Goal: Task Accomplishment & Management: Use online tool/utility

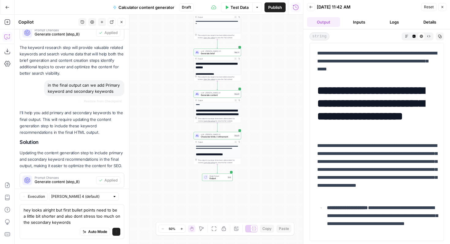
scroll to position [294, 0]
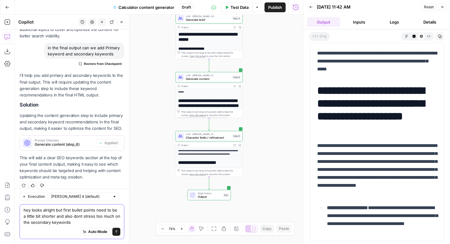
drag, startPoint x: 84, startPoint y: 223, endPoint x: 51, endPoint y: 218, distance: 32.7
click at [51, 218] on textarea "hey looks alright but first bullet points need to be a little bit shorter and a…" at bounding box center [72, 216] width 97 height 18
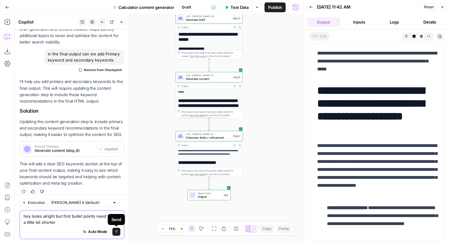
type textarea "hey looks alright but first bullet points need to be a little bit shorter"
click at [116, 232] on icon "submit" at bounding box center [116, 232] width 4 height 4
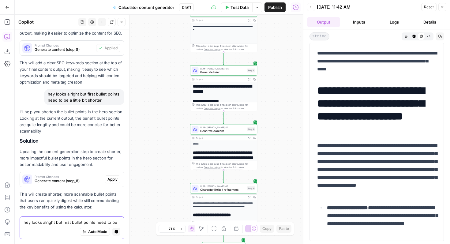
scroll to position [407, 0]
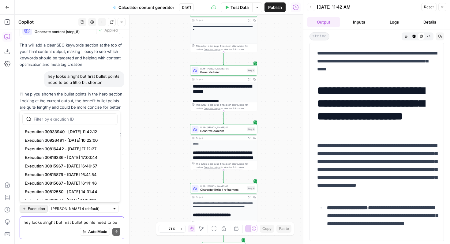
click at [34, 208] on span "Execution" at bounding box center [36, 209] width 17 height 6
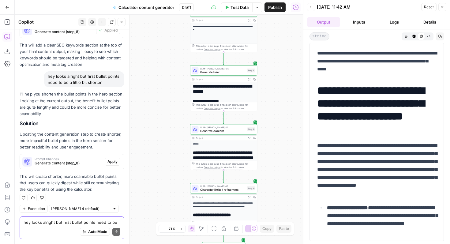
click at [34, 208] on span "Execution" at bounding box center [36, 209] width 17 height 6
click at [68, 210] on input "text" at bounding box center [80, 209] width 59 height 6
click at [72, 208] on input "text" at bounding box center [80, 209] width 59 height 6
type input "[PERSON_NAME] 4 (default)"
click at [104, 213] on div "Execution [PERSON_NAME] 4 (default) hey looks alright but first bullet points n…" at bounding box center [72, 222] width 114 height 43
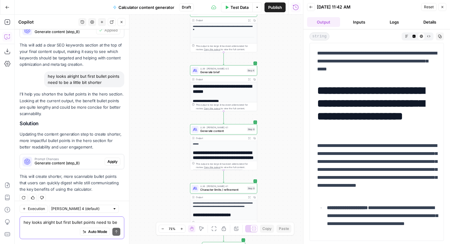
click at [101, 223] on textarea "hey looks alright but first bullet points need to be a little bit shorter" at bounding box center [72, 222] width 97 height 6
click at [215, 130] on span "Generate content" at bounding box center [222, 131] width 45 height 4
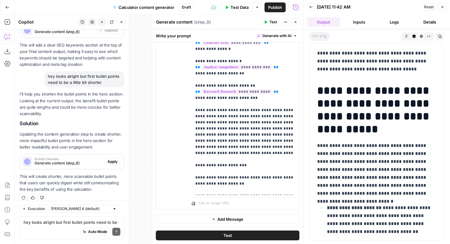
scroll to position [0, 0]
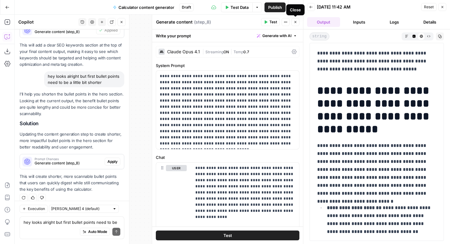
click at [294, 24] on button "Close" at bounding box center [295, 22] width 8 height 8
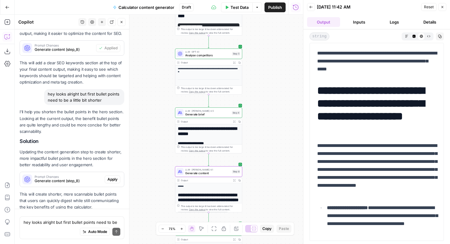
scroll to position [407, 0]
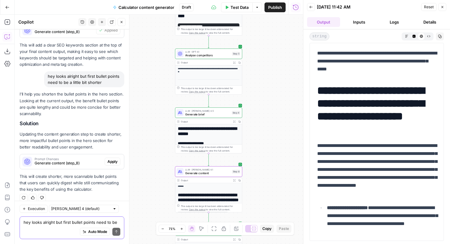
click at [39, 224] on textarea "hey looks alright but first bullet points need to be a little bit shorter" at bounding box center [72, 222] width 97 height 6
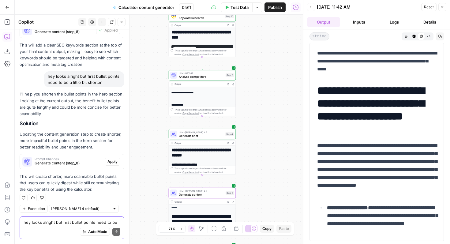
scroll to position [462, 0]
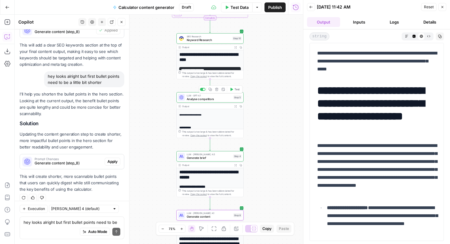
click at [201, 99] on span "Analyse competitors" at bounding box center [209, 99] width 45 height 4
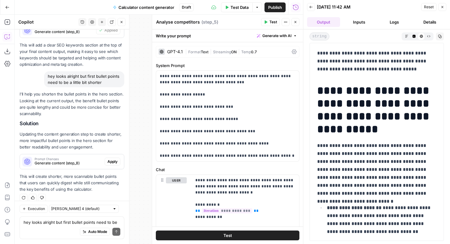
click at [299, 21] on button "Close" at bounding box center [295, 22] width 8 height 8
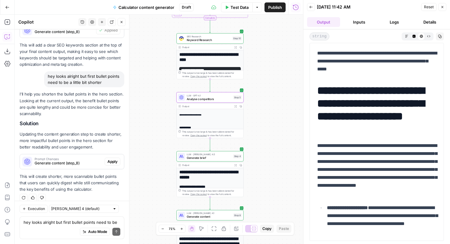
click at [210, 155] on span "LLM · [PERSON_NAME] 4.5" at bounding box center [209, 154] width 45 height 3
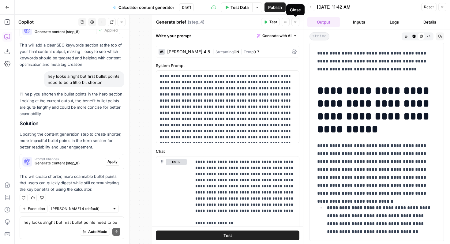
click at [295, 22] on icon "button" at bounding box center [296, 22] width 4 height 4
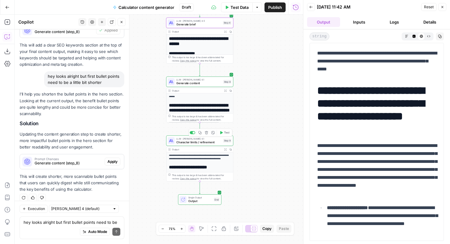
click at [202, 142] on span "Character limits / refinement" at bounding box center [198, 142] width 45 height 4
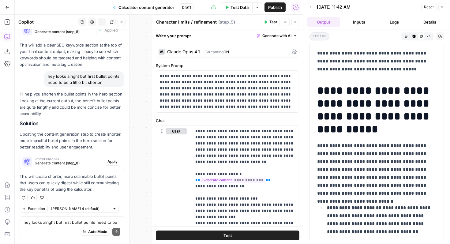
click at [295, 19] on button "Close" at bounding box center [295, 22] width 8 height 8
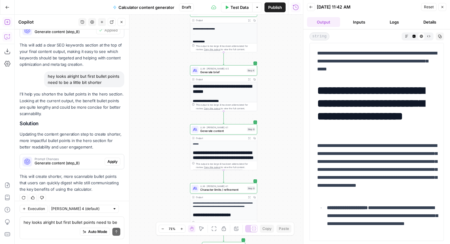
click at [7, 21] on icon "button" at bounding box center [7, 22] width 6 height 6
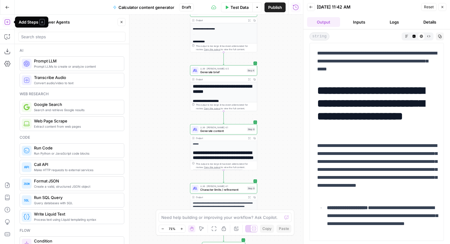
click at [60, 64] on span "Prompt LLM" at bounding box center [76, 61] width 85 height 6
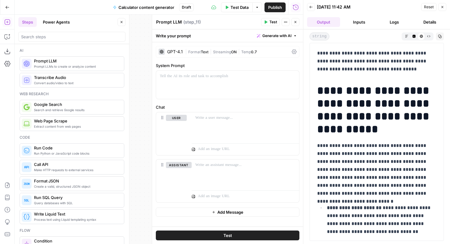
click at [179, 53] on div "GPT-4.1" at bounding box center [175, 52] width 16 height 4
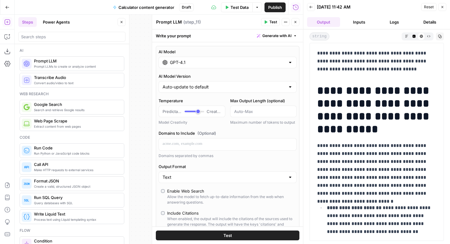
click at [203, 66] on div "GPT-4.1" at bounding box center [228, 63] width 138 height 12
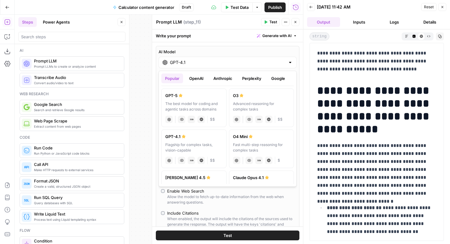
click at [216, 77] on button "Anthropic" at bounding box center [223, 78] width 26 height 10
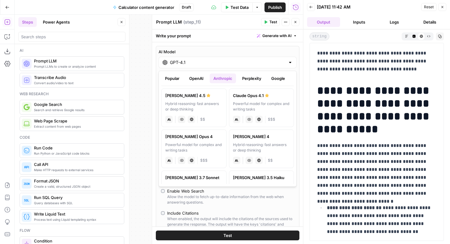
click at [255, 105] on div "Powerful model for complex and writing tasks" at bounding box center [261, 106] width 57 height 11
type input "Claude Opus 4.1"
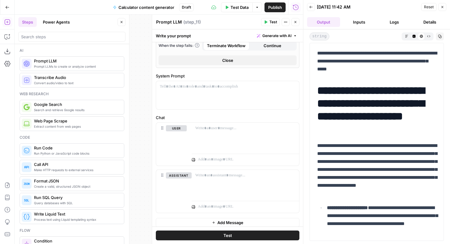
scroll to position [185, 0]
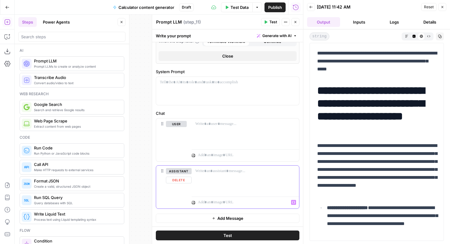
click at [212, 204] on p at bounding box center [242, 202] width 88 height 6
click at [211, 154] on p at bounding box center [242, 155] width 88 height 6
click at [194, 156] on icon at bounding box center [194, 156] width 4 height 4
click at [199, 156] on p at bounding box center [242, 155] width 88 height 6
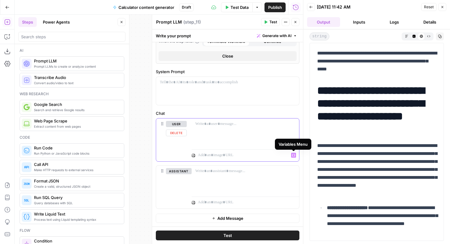
click at [293, 155] on icon "button" at bounding box center [293, 155] width 3 height 3
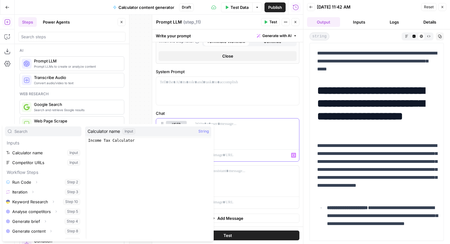
click at [293, 155] on icon "button" at bounding box center [293, 155] width 3 height 3
click at [279, 155] on p at bounding box center [242, 155] width 88 height 6
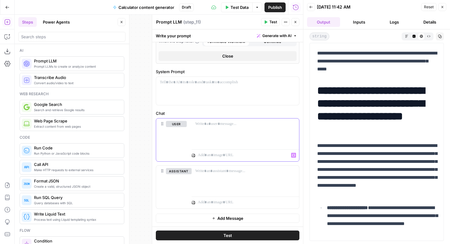
scroll to position [0, 0]
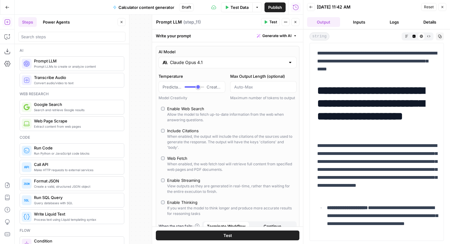
click at [299, 25] on header "Prompt LLM Prompt LLM ( step_11 ) Test Actions Close" at bounding box center [227, 22] width 151 height 15
click at [298, 24] on button "Close" at bounding box center [295, 22] width 8 height 8
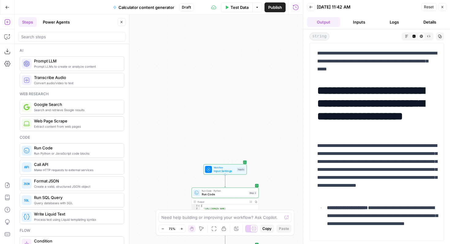
click at [218, 167] on span "Workflow" at bounding box center [224, 167] width 21 height 3
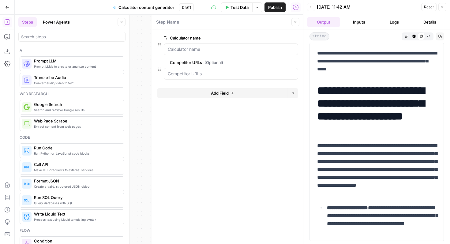
click at [218, 91] on span "Add Field" at bounding box center [220, 93] width 18 height 6
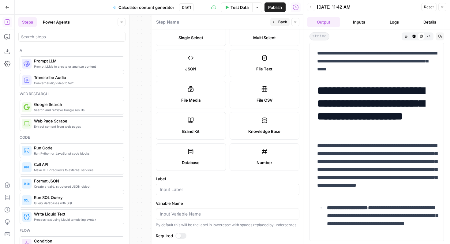
scroll to position [57, 0]
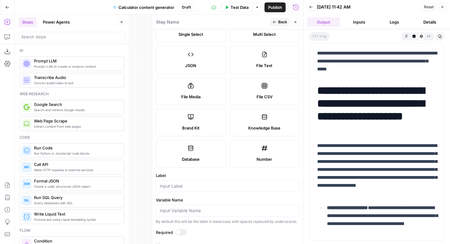
click at [200, 94] on span "File Media" at bounding box center [190, 97] width 19 height 6
type textarea "Supports .mp4, .mp3, .wav, .jpg, .png, .webp, .wma, .m4a file types"
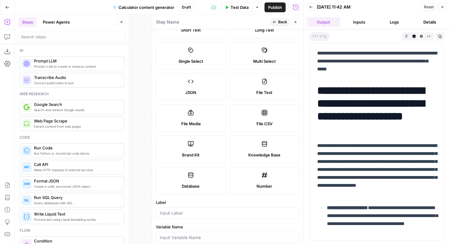
scroll to position [0, 0]
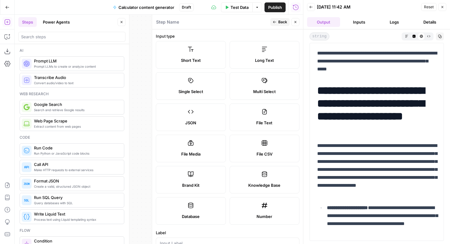
click at [295, 23] on icon "button" at bounding box center [296, 22] width 4 height 4
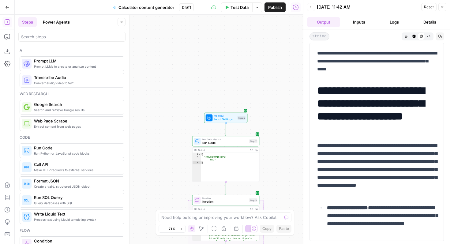
click at [199, 60] on div "Workflow Input Settings Inputs Run Code · Python Run Code Step 2 Output Expand …" at bounding box center [159, 129] width 288 height 229
click at [443, 9] on icon "button" at bounding box center [443, 7] width 4 height 4
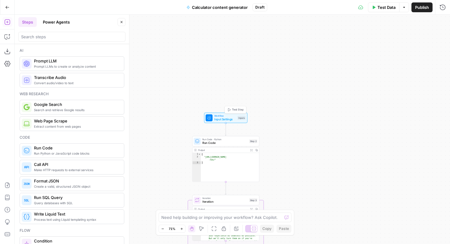
click at [223, 117] on span "Input Settings" at bounding box center [224, 119] width 21 height 4
click at [363, 92] on span "Add Field" at bounding box center [367, 93] width 18 height 6
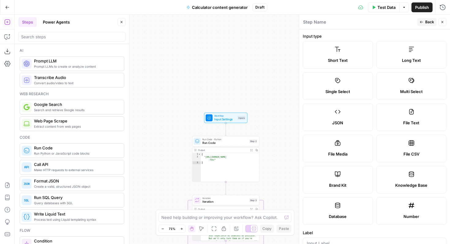
click at [396, 153] on div "File CSV" at bounding box center [412, 154] width 60 height 6
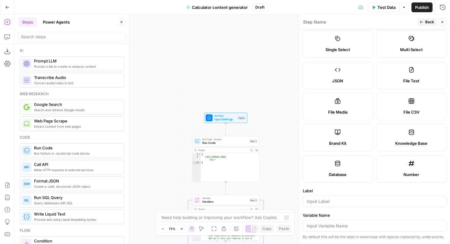
scroll to position [40, 0]
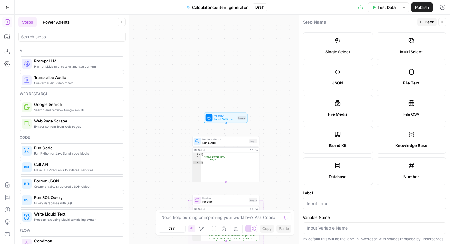
click at [359, 107] on label "File Media" at bounding box center [338, 109] width 70 height 28
type textarea "Supports .mp4, .mp3, .wav, .jpg, .png, .webp, .wma, .m4a file types"
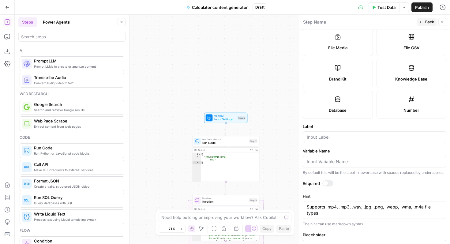
scroll to position [125, 0]
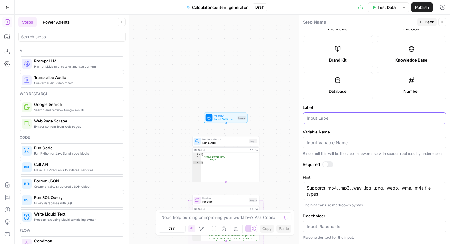
click at [330, 117] on input "Label" at bounding box center [375, 118] width 136 height 6
type input "Full page example screenshot"
click at [373, 131] on label "Variable Name" at bounding box center [375, 132] width 144 height 6
click at [373, 140] on input "Variable Name" at bounding box center [375, 143] width 136 height 6
click at [227, 118] on span "Input Settings" at bounding box center [224, 119] width 21 height 4
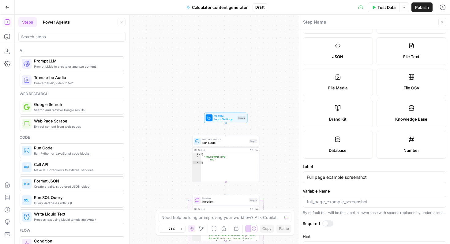
scroll to position [66, 0]
click at [443, 22] on icon "button" at bounding box center [443, 22] width 4 height 4
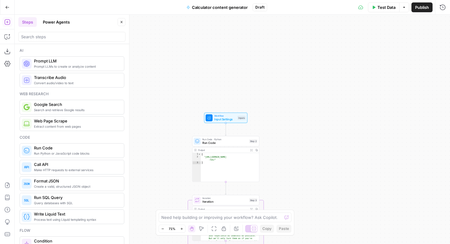
click at [224, 120] on span "Input Settings" at bounding box center [224, 119] width 21 height 4
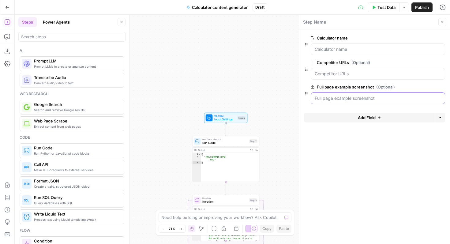
click at [341, 101] on screenshot "Full page example screenshot (Optional)" at bounding box center [378, 98] width 126 height 6
click at [340, 97] on screenshot "Full page example screenshot (Optional)" at bounding box center [378, 98] width 126 height 6
click at [381, 100] on screenshot "Full page example screenshot (Optional)" at bounding box center [378, 98] width 126 height 6
click at [365, 81] on div at bounding box center [374, 82] width 141 height 4
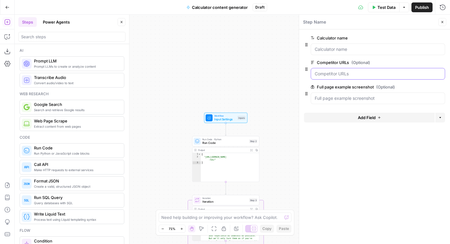
click at [365, 73] on URLs "Competitor URLs (Optional)" at bounding box center [378, 74] width 126 height 6
click at [360, 102] on div at bounding box center [378, 98] width 134 height 12
click at [360, 99] on screenshot "Full page example screenshot (Optional)" at bounding box center [378, 98] width 126 height 6
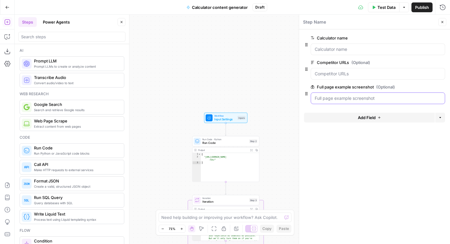
click at [360, 99] on screenshot "Full page example screenshot (Optional)" at bounding box center [378, 98] width 126 height 6
click at [360, 100] on screenshot "Full page example screenshot (Optional)" at bounding box center [378, 98] width 126 height 6
click at [415, 10] on span "Publish" at bounding box center [422, 7] width 14 height 6
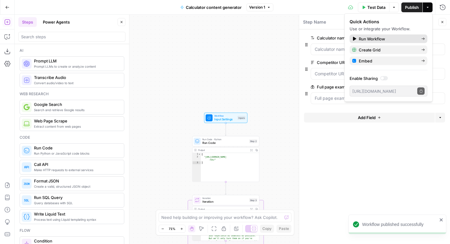
click at [384, 40] on span "Run Workflow" at bounding box center [388, 39] width 58 height 6
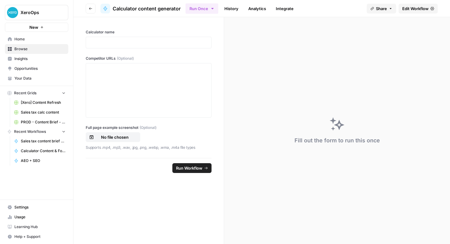
click at [423, 7] on span "Edit Workflow" at bounding box center [415, 9] width 26 height 6
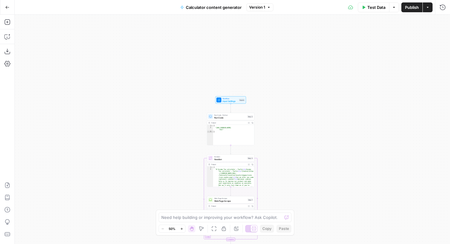
click at [233, 101] on span "Input Settings" at bounding box center [230, 100] width 15 height 3
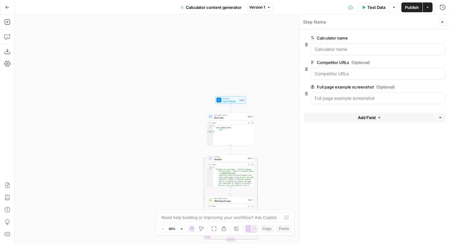
click at [344, 116] on button "Add Field" at bounding box center [369, 118] width 131 height 10
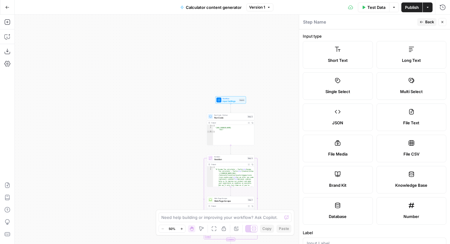
click at [339, 147] on label "File Media" at bounding box center [338, 149] width 70 height 28
type textarea "Supports .mp4, .mp3, .wav, .jpg, .png, .webp, .wma, .m4a file types"
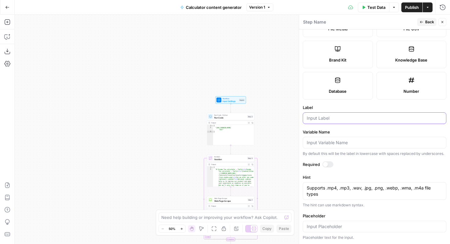
click at [336, 118] on input "Label" at bounding box center [375, 118] width 136 height 6
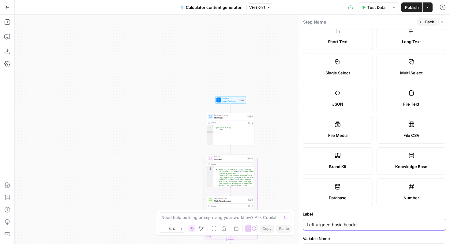
scroll to position [0, 0]
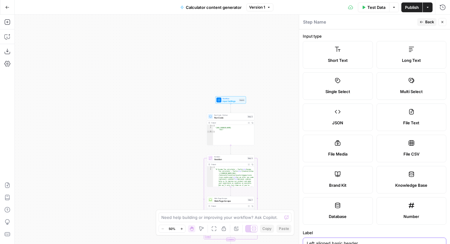
type input "Left aligned basic header"
click at [430, 20] on span "Back" at bounding box center [429, 22] width 9 height 6
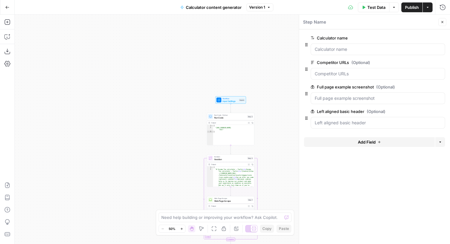
click at [359, 144] on span "Add Field" at bounding box center [367, 142] width 18 height 6
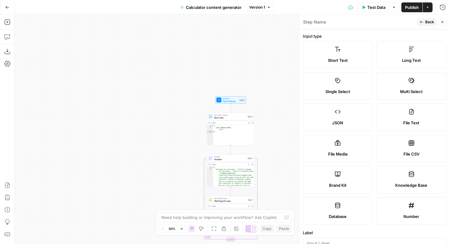
click at [347, 147] on label "File Media" at bounding box center [338, 149] width 70 height 28
type textarea "Supports .mp4, .mp3, .wav, .jpg, .png, .webp, .wma, .m4a file types"
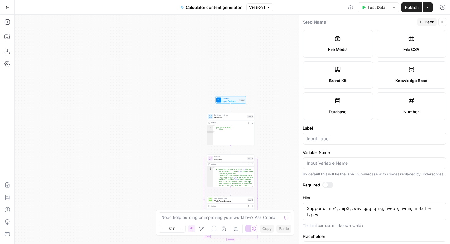
scroll to position [125, 0]
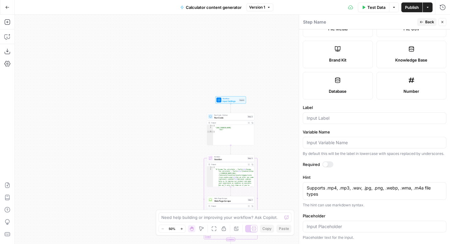
click at [335, 110] on label "Label" at bounding box center [375, 107] width 144 height 6
click at [335, 115] on input "Label" at bounding box center [375, 118] width 136 height 6
click at [335, 117] on input "Label" at bounding box center [375, 118] width 136 height 6
type input "highlight"
click at [424, 23] on button "Back" at bounding box center [426, 22] width 19 height 8
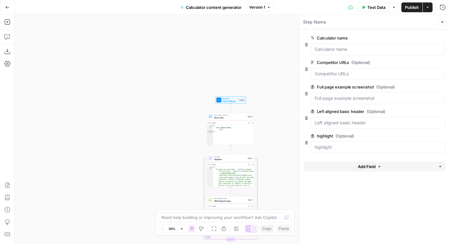
click at [419, 137] on span "edit field" at bounding box center [421, 135] width 13 height 5
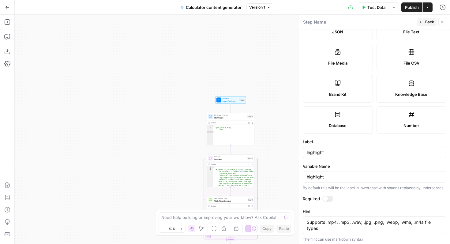
scroll to position [107, 0]
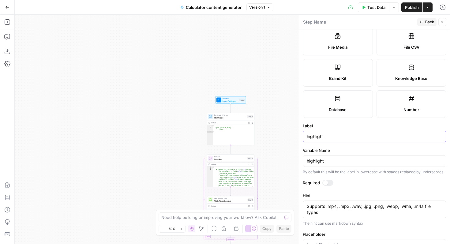
drag, startPoint x: 308, startPoint y: 137, endPoint x: 312, endPoint y: 144, distance: 8.1
click at [308, 137] on input "highlight" at bounding box center [375, 136] width 136 height 6
type input "Highlight"
click at [428, 21] on span "Back" at bounding box center [429, 22] width 9 height 6
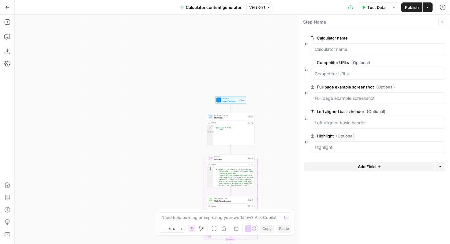
click at [343, 169] on button "Add Field" at bounding box center [369, 167] width 131 height 10
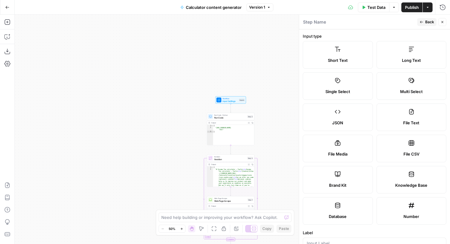
click at [342, 149] on label "File Media" at bounding box center [338, 149] width 70 height 28
type textarea "Supports .mp4, .mp3, .wav, .jpg, .png, .webp, .wma, .m4a file types"
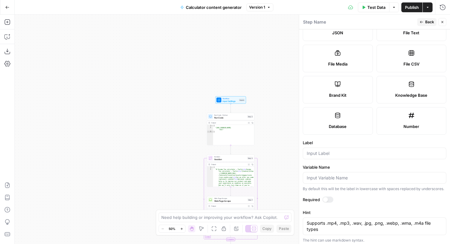
scroll to position [91, 0]
click at [340, 156] on input "Label" at bounding box center [375, 153] width 136 height 6
type input "Highlight switched"
click at [433, 22] on span "Back" at bounding box center [429, 22] width 9 height 6
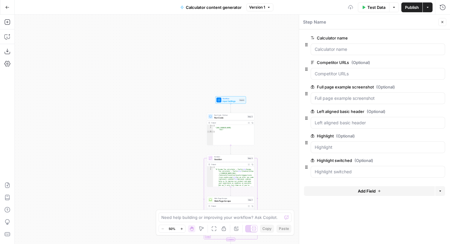
click at [349, 188] on button "Add Field" at bounding box center [369, 191] width 131 height 10
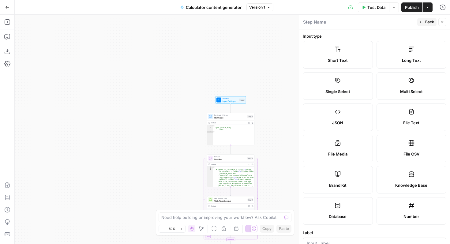
click at [340, 151] on span "File Media" at bounding box center [337, 154] width 19 height 6
type textarea "Supports .mp4, .mp3, .wav, .jpg, .png, .webp, .wma, .m4a file types"
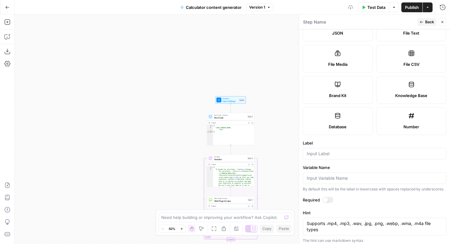
scroll to position [108, 0]
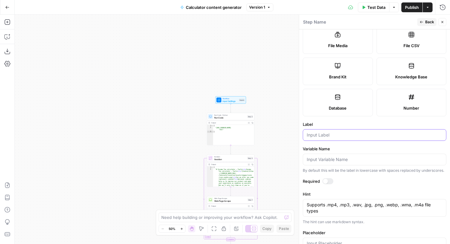
click at [338, 134] on input "Label" at bounding box center [375, 135] width 136 height 6
type input "Free trial callout"
click at [357, 144] on form "Input type Short Text Long Text Single Select Multi Select JSON File Text File …" at bounding box center [374, 136] width 151 height 215
click at [425, 22] on button "Back" at bounding box center [426, 22] width 19 height 8
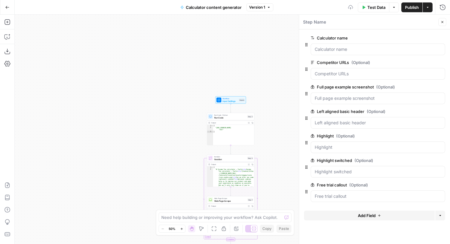
click at [344, 213] on button "Add Field" at bounding box center [369, 216] width 131 height 10
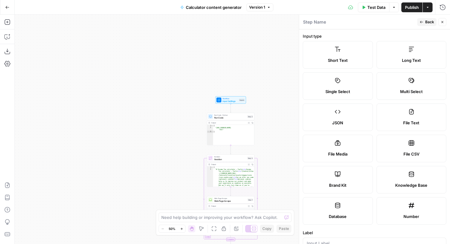
click at [345, 155] on span "File Media" at bounding box center [337, 154] width 19 height 6
type textarea "Supports .mp4, .mp3, .wav, .jpg, .png, .webp, .wma, .m4a file types"
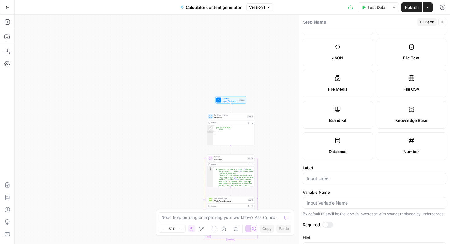
scroll to position [70, 0]
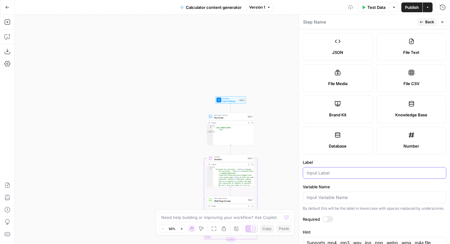
click at [340, 173] on input "Label" at bounding box center [375, 173] width 136 height 6
type input "F"
type input "Conversion callout"
click at [426, 22] on span "Back" at bounding box center [429, 22] width 9 height 6
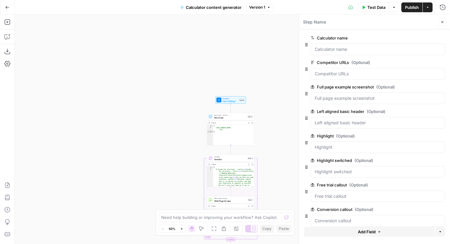
scroll to position [8, 0]
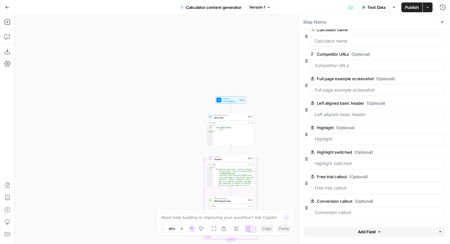
click at [356, 229] on button "Add Field" at bounding box center [369, 232] width 131 height 10
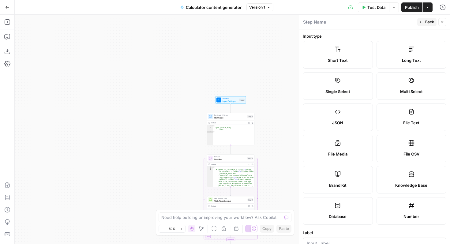
click at [341, 147] on label "File Media" at bounding box center [338, 149] width 70 height 28
type textarea "Supports .mp4, .mp3, .wav, .jpg, .png, .webp, .wma, .m4a file types"
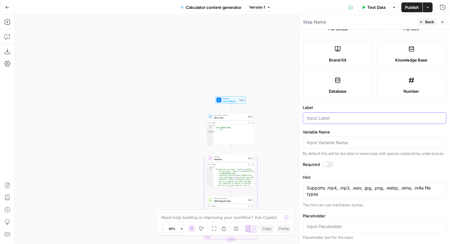
click at [340, 118] on input "Label" at bounding box center [375, 118] width 136 height 6
type input "Accordion v2"
click at [426, 23] on span "Back" at bounding box center [429, 22] width 9 height 6
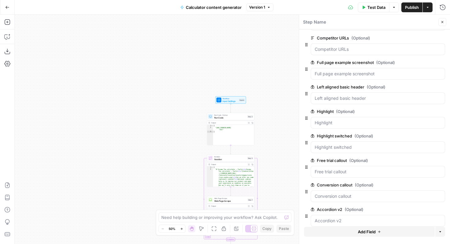
scroll to position [0, 0]
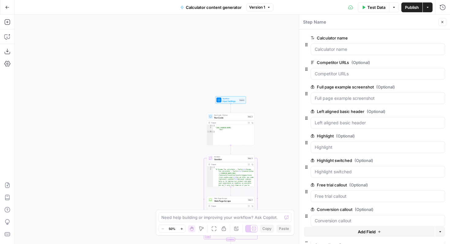
click at [411, 7] on span "Publish" at bounding box center [412, 7] width 14 height 6
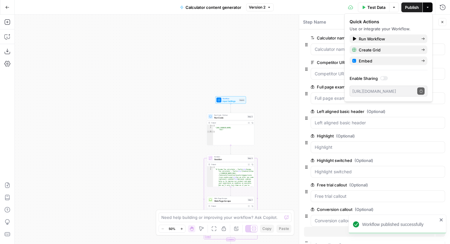
click at [223, 67] on div "Workflow Input Settings Inputs Run Code · Python Run Code Step 2 Output Expand …" at bounding box center [232, 129] width 435 height 229
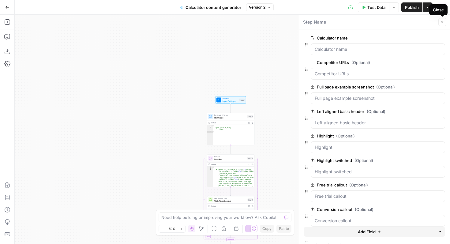
click at [441, 21] on icon "button" at bounding box center [443, 22] width 4 height 4
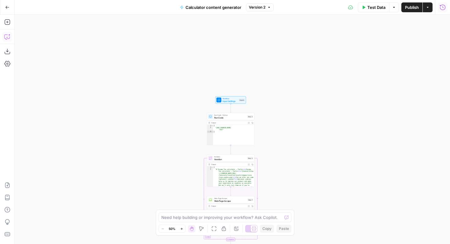
click at [11, 32] on button "Copilot" at bounding box center [7, 37] width 10 height 10
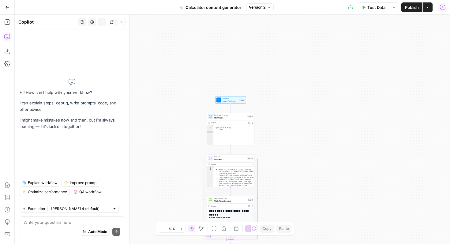
click at [58, 223] on textarea at bounding box center [72, 222] width 97 height 6
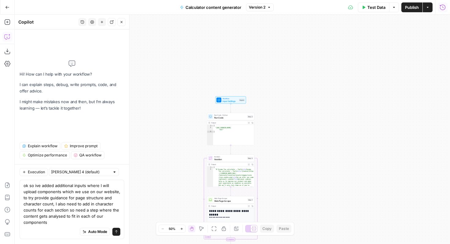
click at [66, 218] on textarea "ok so ive added additional inputs where I will upload components which we use o…" at bounding box center [72, 203] width 97 height 43
click at [66, 222] on textarea "ok so ive added additional inputs where I will upload components which we use o…" at bounding box center [72, 203] width 97 height 43
type textarea "ok so ive added additional inputs where I will upload components which we use o…"
click at [119, 233] on button "Send" at bounding box center [116, 232] width 8 height 8
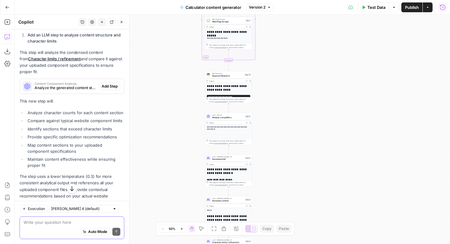
scroll to position [225, 0]
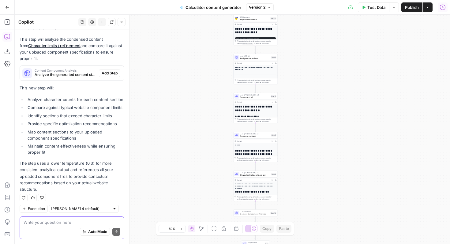
click at [111, 70] on span "Add Step" at bounding box center [110, 73] width 16 height 6
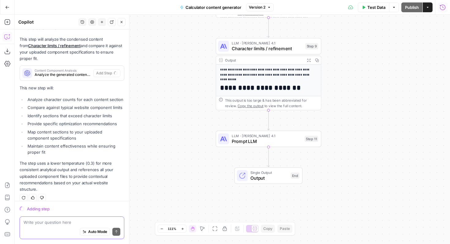
click at [54, 69] on span "Content Component Analysis" at bounding box center [63, 70] width 56 height 3
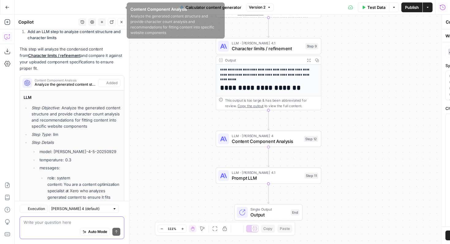
scroll to position [918, 0]
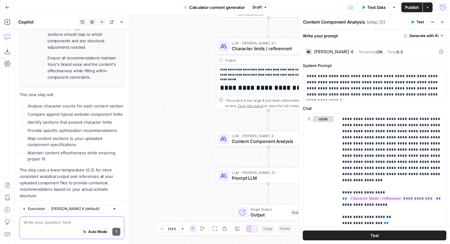
click at [198, 160] on div "Workflow Input Settings Inputs Run Code · Python Run Code Step 2 Output Expand …" at bounding box center [232, 129] width 435 height 229
click at [248, 178] on span "Prompt LLM" at bounding box center [267, 177] width 70 height 7
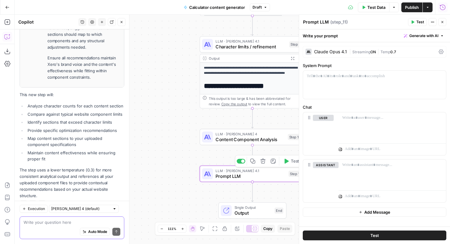
click at [260, 161] on icon "button" at bounding box center [263, 162] width 6 height 6
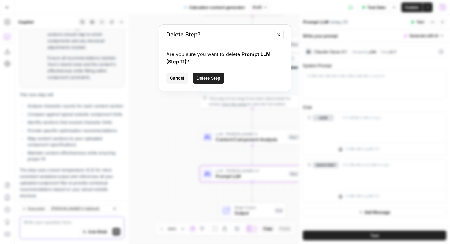
click at [216, 75] on span "Delete Step" at bounding box center [209, 78] width 24 height 6
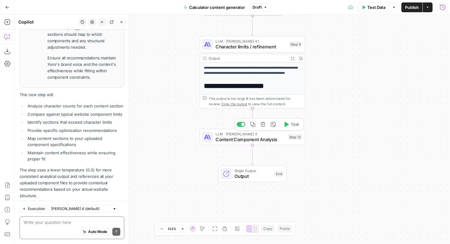
click at [265, 138] on span "Content Component Analysis" at bounding box center [250, 139] width 69 height 7
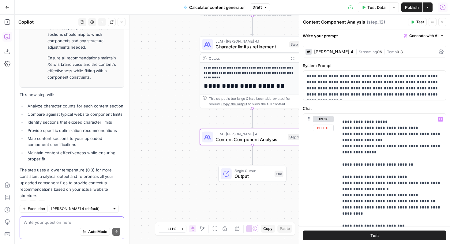
scroll to position [374, 0]
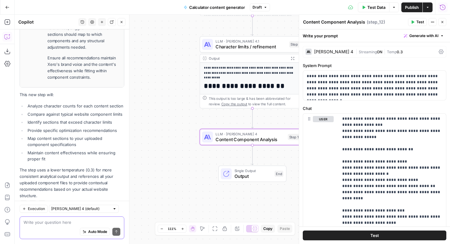
click at [63, 222] on textarea at bounding box center [72, 222] width 97 height 6
paste textarea "Component: Accordion v2 Accordion heading - 100 max Item heading - 100 max Item…"
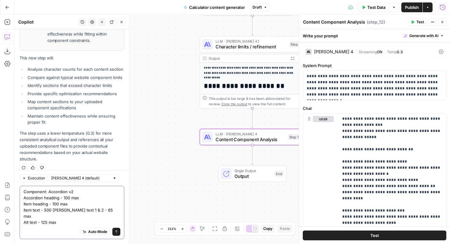
scroll to position [961, 0]
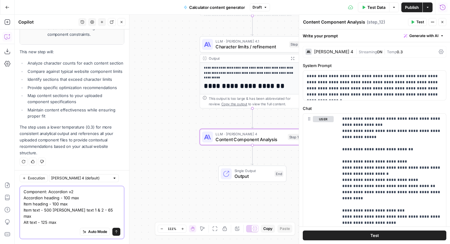
click at [68, 221] on textarea "Component: Accordion v2 Accordion heading - 100 max Item heading - 100 max Item…" at bounding box center [72, 207] width 97 height 37
paste textarea "Component: Conversion Callout Header - 45 max Description - 140 max CTA button …"
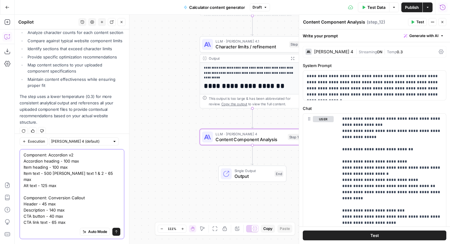
scroll to position [993, 0]
click at [60, 222] on textarea "Component: Accordion v2 Accordion heading - 100 max Item heading - 100 max Item…" at bounding box center [72, 188] width 97 height 73
click at [55, 225] on textarea "Component: Accordion v2 Accordion heading - 100 max Item heading - 100 max Item…" at bounding box center [72, 188] width 97 height 73
paste textarea "Component: Free Trial Callout Heading - 45 max Description - 140 max Leading li…"
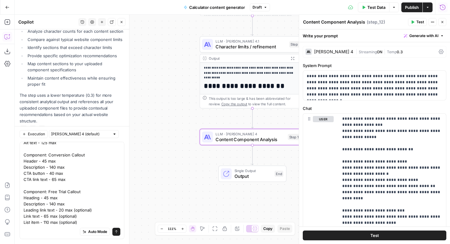
scroll to position [0, 0]
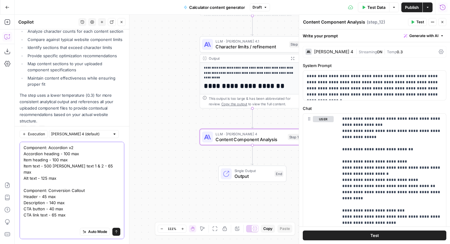
click at [43, 225] on textarea "Component: Accordion v2 Accordion heading - 100 max Item heading - 100 max Item…" at bounding box center [72, 202] width 97 height 116
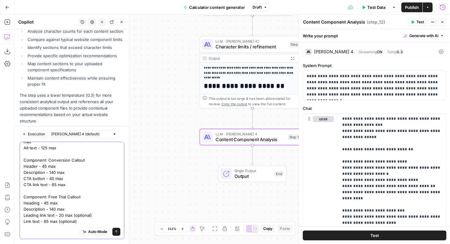
scroll to position [48, 0]
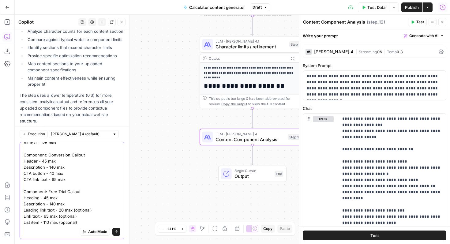
click at [45, 219] on textarea "Component: Accordion v2 Accordion heading - 100 max Item heading - 100 max Item…" at bounding box center [72, 167] width 97 height 116
click at [42, 221] on textarea "Component: Accordion v2 Accordion heading - 100 max Item heading - 100 max Item…" at bounding box center [72, 167] width 97 height 116
paste textarea "Component: Highlight Header - 45 max Description - 300 max Proof point - 110 [P…"
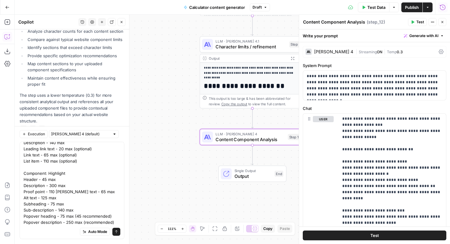
scroll to position [0, 0]
paste textarea "Component: Highlight Header - 45 max Description - 300 max Proof point - 110 [P…"
click at [70, 163] on textarea "Component: Accordion v2 Accordion heading - 100 max Item heading - 100 max Item…" at bounding box center [72, 106] width 97 height 239
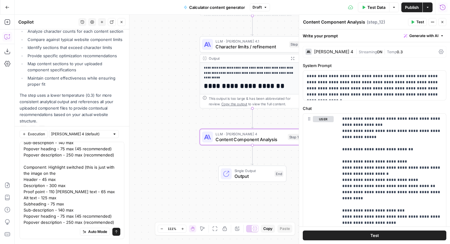
scroll to position [0, 0]
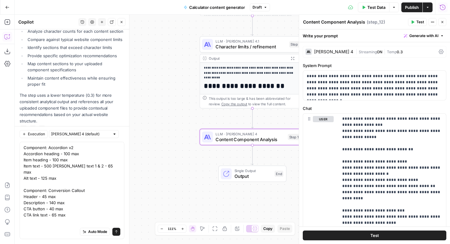
click at [122, 157] on div "Component: Accordion v2 Accordion heading - 100 max Item heading - 100 max Item…" at bounding box center [72, 190] width 105 height 97
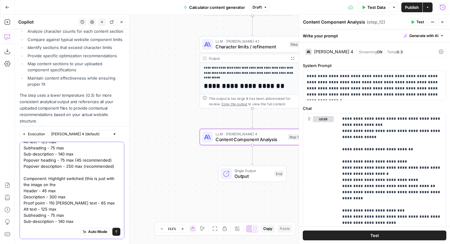
scroll to position [182, 0]
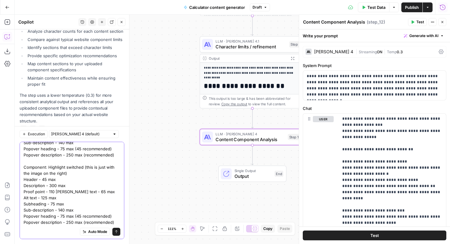
click at [115, 216] on textarea "Component: Accordion v2 Accordion heading - 100 max Item heading - 100 max Item…" at bounding box center [72, 102] width 97 height 245
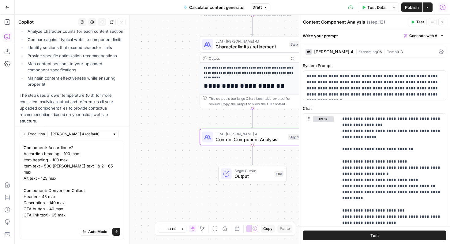
click at [54, 227] on div "Auto Mode Send" at bounding box center [72, 231] width 97 height 13
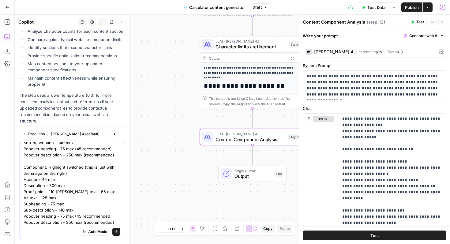
paste textarea "Component: Left-Aligned Basic Header Header - 60 max Description - 300 max CTA …"
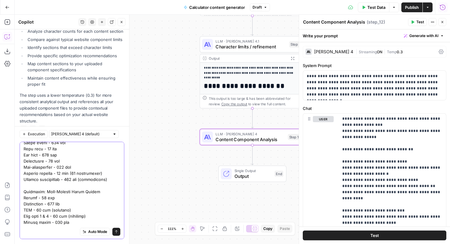
scroll to position [0, 0]
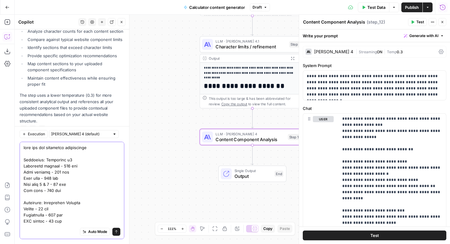
type textarea "here are the component restrictions Component: Accordion v2 Accordion heading -…"
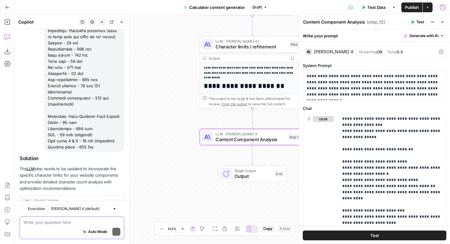
scroll to position [1339, 0]
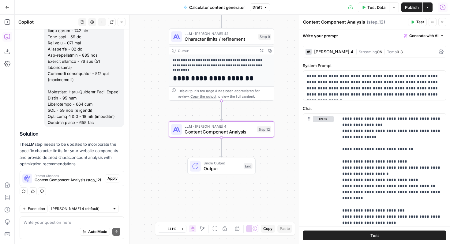
click at [116, 177] on span "Apply" at bounding box center [112, 179] width 10 height 6
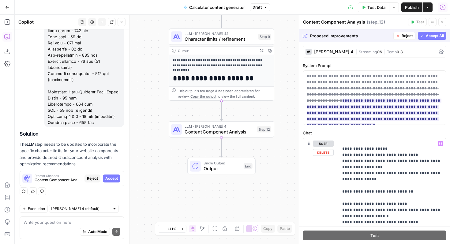
scroll to position [631, 0]
click at [441, 34] on span "Accept All" at bounding box center [435, 36] width 18 height 6
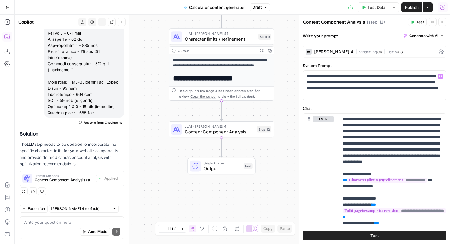
scroll to position [619, 0]
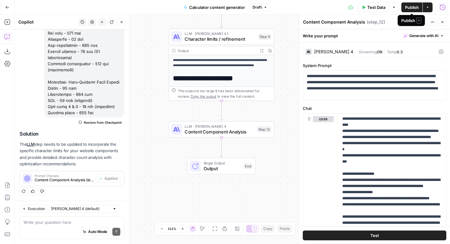
click at [413, 8] on span "Publish" at bounding box center [412, 7] width 14 height 6
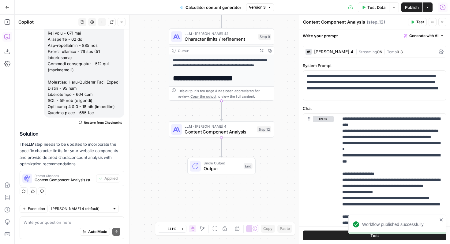
click at [198, 5] on span "Calculator content generator" at bounding box center [214, 7] width 56 height 6
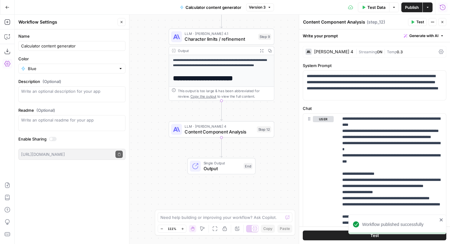
click at [198, 5] on span "Calculator content generator" at bounding box center [214, 7] width 56 height 6
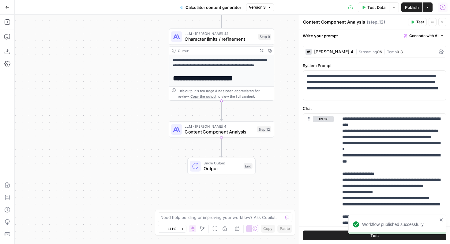
click at [198, 5] on span "Calculator content generator" at bounding box center [214, 7] width 56 height 6
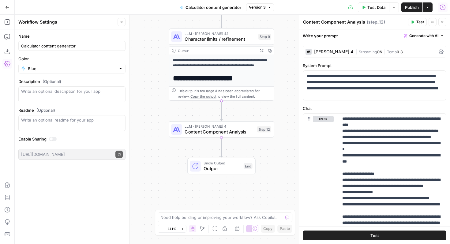
click at [198, 5] on span "Calculator content generator" at bounding box center [214, 7] width 56 height 6
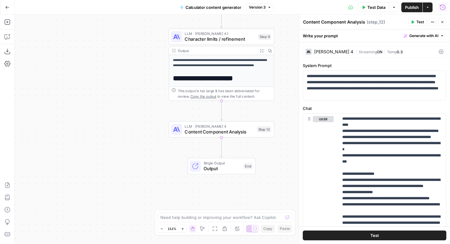
click at [428, 8] on icon "button" at bounding box center [428, 8] width 4 height 4
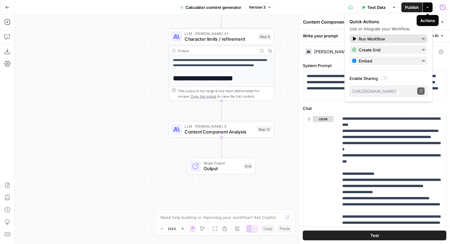
click at [401, 39] on span "Run Workflow" at bounding box center [388, 39] width 58 height 6
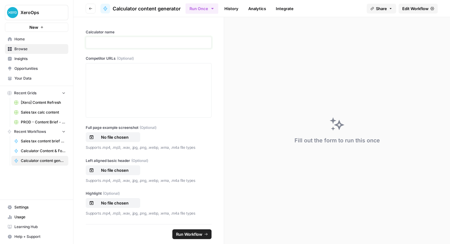
click at [132, 43] on p at bounding box center [149, 42] width 118 height 6
click at [129, 89] on div at bounding box center [149, 90] width 118 height 49
click at [126, 134] on button "No file chosen" at bounding box center [113, 137] width 54 height 10
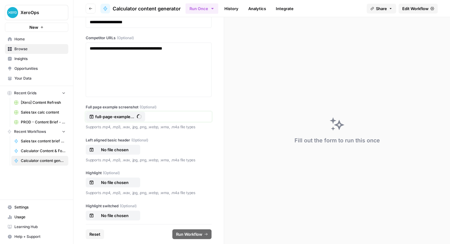
scroll to position [36, 0]
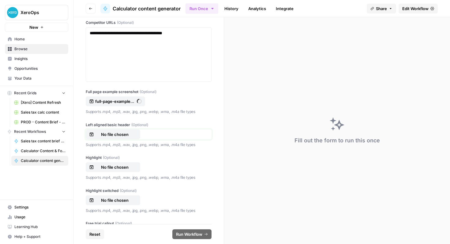
click at [121, 135] on p "No file chosen" at bounding box center [114, 134] width 39 height 6
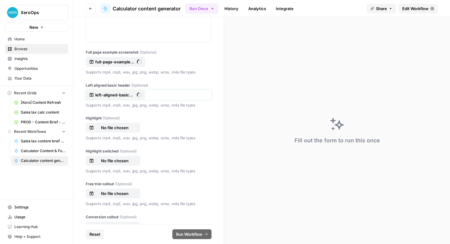
scroll to position [76, 0]
click at [127, 127] on p "No file chosen" at bounding box center [114, 127] width 39 height 6
click at [104, 128] on p "No file chosen" at bounding box center [114, 127] width 39 height 6
click at [114, 156] on button "No file chosen" at bounding box center [113, 161] width 54 height 10
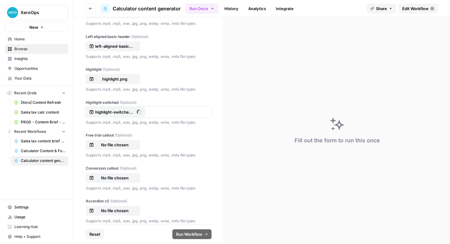
scroll to position [126, 0]
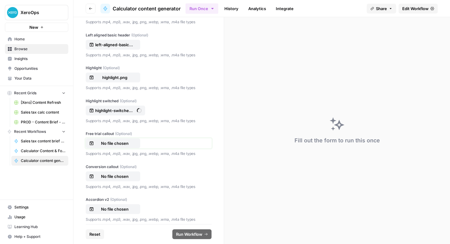
click at [116, 144] on p "No file chosen" at bounding box center [114, 143] width 39 height 6
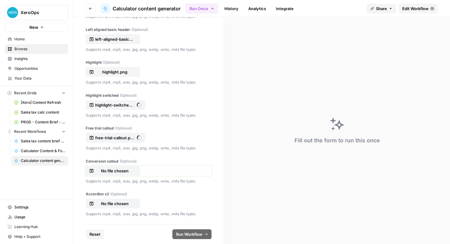
click at [125, 168] on p "No file chosen" at bounding box center [114, 171] width 39 height 6
click at [125, 204] on p "No file chosen" at bounding box center [114, 204] width 39 height 6
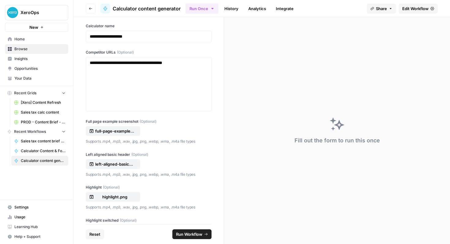
scroll to position [0, 0]
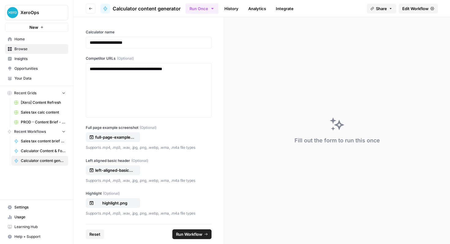
click at [194, 235] on span "Run Workflow" at bounding box center [189, 234] width 26 height 6
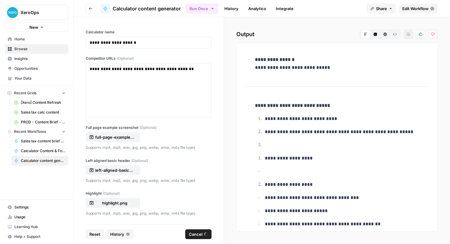
click at [210, 9] on icon "button" at bounding box center [212, 8] width 5 height 5
click at [212, 7] on icon "button" at bounding box center [212, 8] width 5 height 5
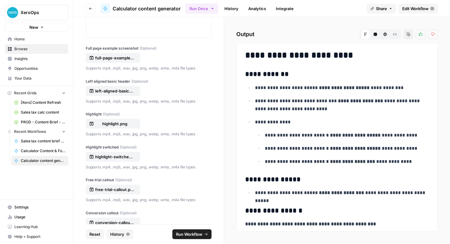
scroll to position [131, 0]
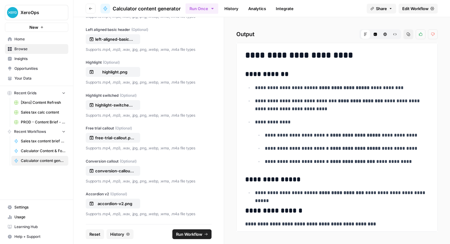
click at [237, 8] on link "History" at bounding box center [231, 9] width 21 height 10
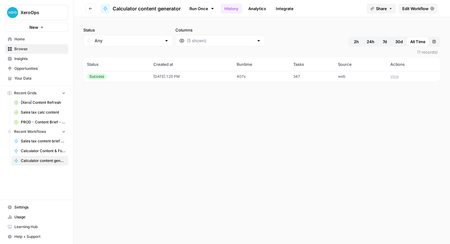
click at [398, 77] on button "View" at bounding box center [394, 77] width 9 height 6
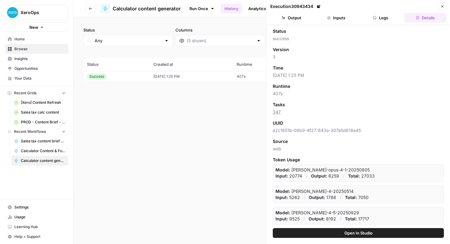
click at [381, 20] on button "Logs" at bounding box center [381, 18] width 42 height 10
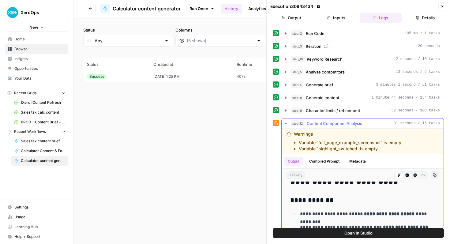
scroll to position [10, 0]
click at [357, 237] on button "Open In Studio" at bounding box center [358, 233] width 171 height 10
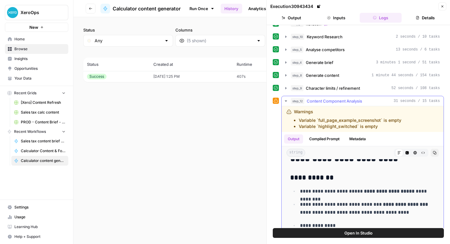
scroll to position [24, 0]
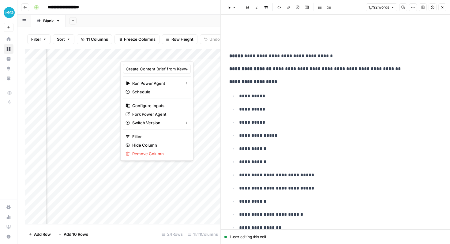
scroll to position [0, 28]
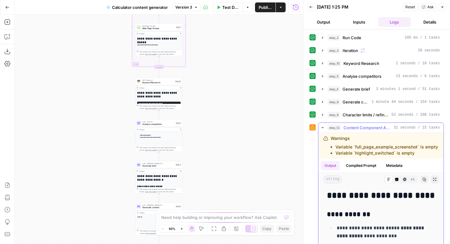
click at [366, 145] on li "Variable `full_page_example_screenshot` is empty" at bounding box center [387, 147] width 103 height 6
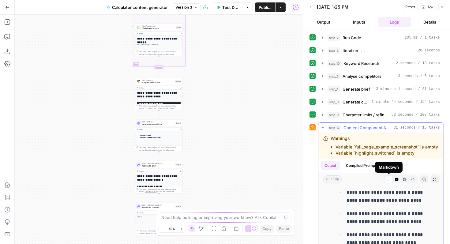
scroll to position [79, 0]
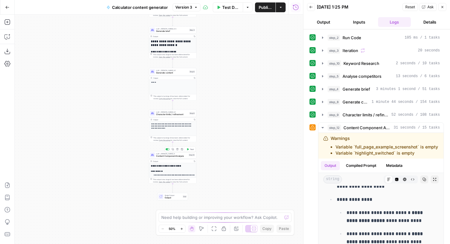
click at [177, 158] on div "LLM · [PERSON_NAME] 4 Content Component Analysis Step 12 Copy step Delete step …" at bounding box center [172, 154] width 47 height 7
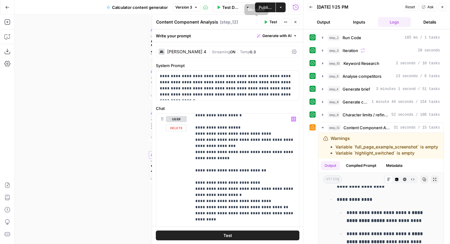
scroll to position [619, 0]
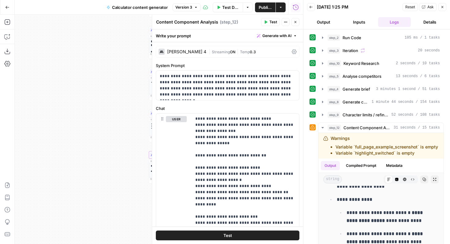
click at [295, 21] on icon "button" at bounding box center [296, 22] width 4 height 4
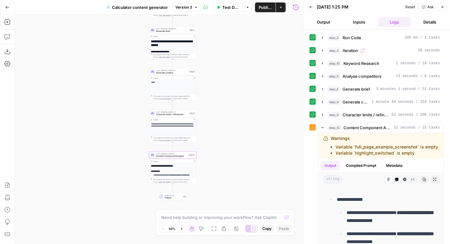
click at [180, 170] on h3 "**********" at bounding box center [173, 171] width 44 height 2
click at [188, 174] on p "**********" at bounding box center [174, 175] width 41 height 2
click at [186, 171] on h3 "**********" at bounding box center [173, 171] width 44 height 2
click at [333, 24] on button "Output" at bounding box center [323, 22] width 33 height 10
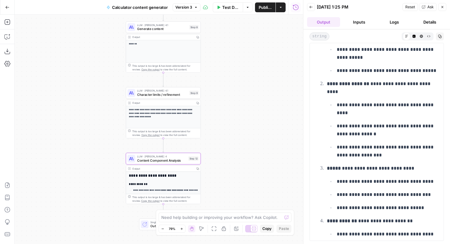
scroll to position [1867, 0]
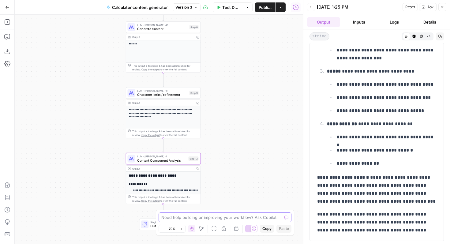
click at [244, 219] on textarea at bounding box center [221, 217] width 121 height 6
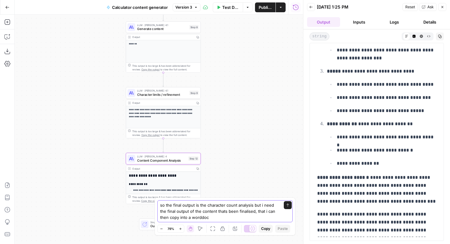
type textarea "so the final output is the character count analysis but i need the final output…"
click at [288, 206] on icon "submit" at bounding box center [288, 205] width 2 height 3
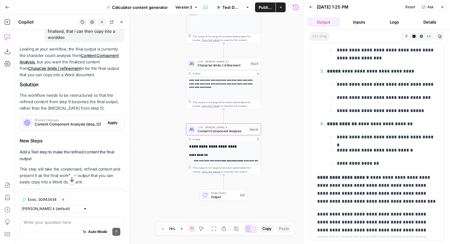
scroll to position [77, 0]
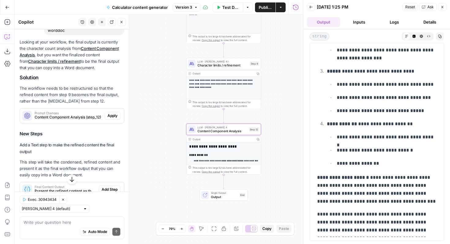
click at [115, 118] on span "Apply" at bounding box center [112, 116] width 10 height 6
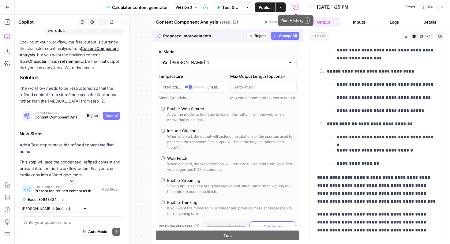
click at [285, 36] on span "Accept All" at bounding box center [288, 36] width 18 height 6
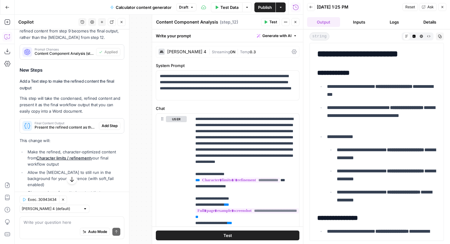
scroll to position [151, 0]
click at [111, 125] on span "Add Step" at bounding box center [110, 126] width 16 height 6
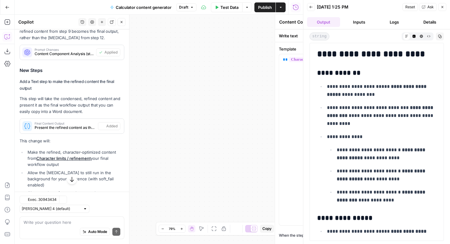
type textarea "Final Content Output"
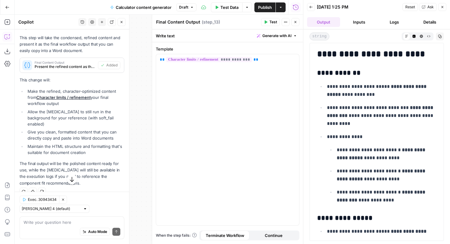
scroll to position [212, 0]
click at [297, 21] on icon "button" at bounding box center [296, 22] width 4 height 4
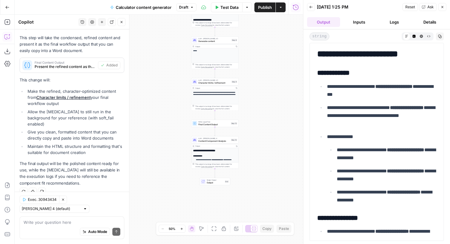
click at [269, 136] on div "Workflow Input Settings Inputs Run Code · Python Run Code Step 2 Output Copy 1 …" at bounding box center [159, 129] width 288 height 229
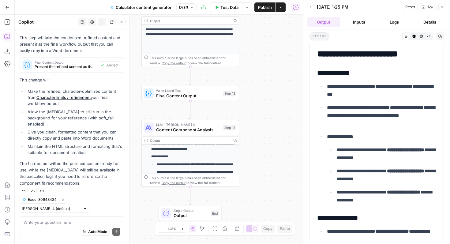
scroll to position [0, 0]
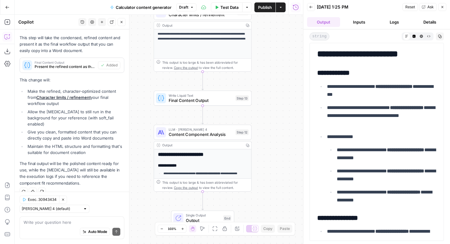
click at [56, 228] on div "Auto Mode Send" at bounding box center [72, 231] width 97 height 13
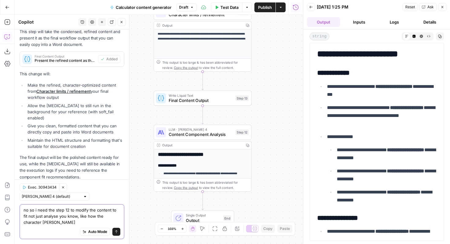
scroll to position [224, 0]
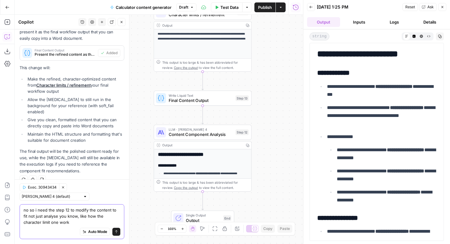
type textarea "no so i need the step 12 to modify the content to fit not just analyse you know…"
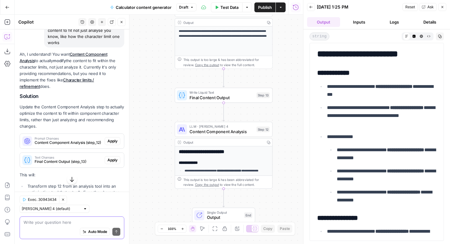
scroll to position [405, 0]
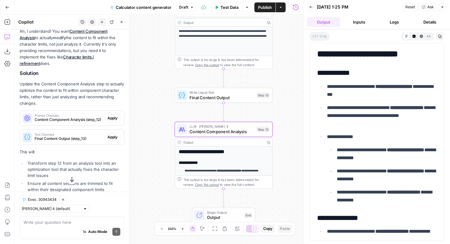
click at [115, 115] on span "Apply" at bounding box center [112, 118] width 10 height 6
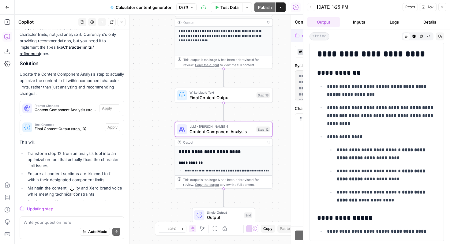
scroll to position [396, 0]
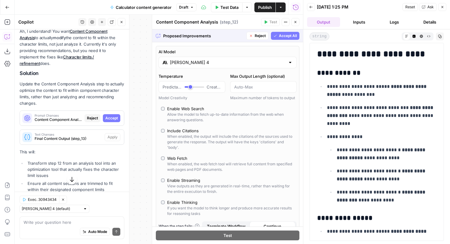
click at [286, 38] on span "Accept All" at bounding box center [288, 36] width 18 height 6
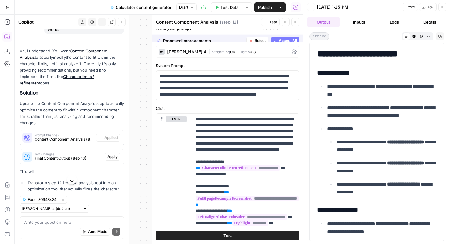
scroll to position [415, 0]
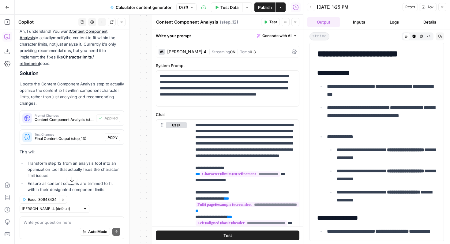
click at [99, 135] on div "Text Changes Final Content Output (step_13)" at bounding box center [62, 137] width 85 height 15
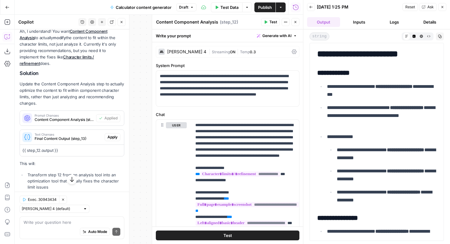
click at [114, 134] on span "Apply" at bounding box center [112, 137] width 10 height 6
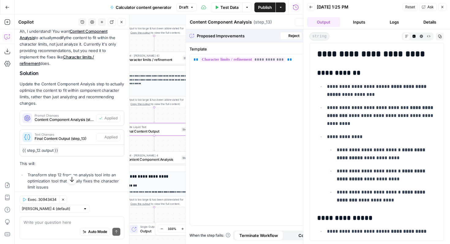
type textarea "Final Content Output"
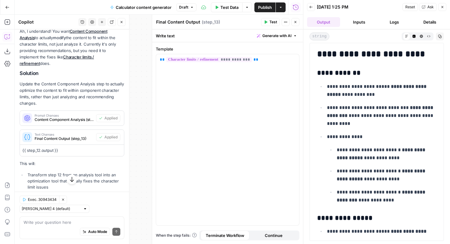
click at [63, 147] on p "{{ step_12.output }}" at bounding box center [71, 150] width 99 height 6
drag, startPoint x: 58, startPoint y: 144, endPoint x: 20, endPoint y: 138, distance: 39.3
click at [20, 138] on div "Text Changes Final Content Output (step_13) Applied {{ step_12.output }}" at bounding box center [72, 142] width 105 height 27
copy p "{{ step_12.output }}"
click at [253, 78] on div "**********" at bounding box center [227, 139] width 143 height 171
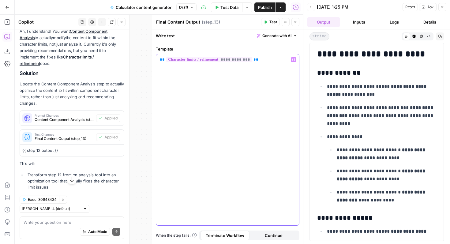
drag, startPoint x: 268, startPoint y: 69, endPoint x: 159, endPoint y: 60, distance: 108.5
click at [159, 60] on div "**********" at bounding box center [227, 139] width 143 height 171
click at [238, 87] on div "**********" at bounding box center [227, 139] width 143 height 171
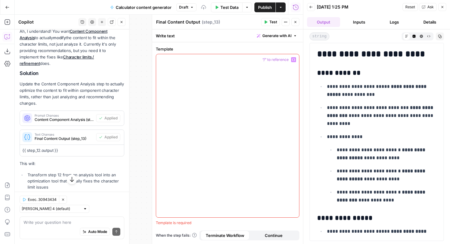
click at [294, 59] on icon "button" at bounding box center [293, 59] width 3 height 3
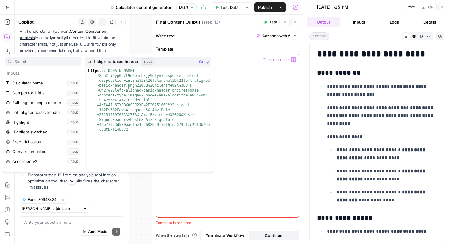
scroll to position [75, 0]
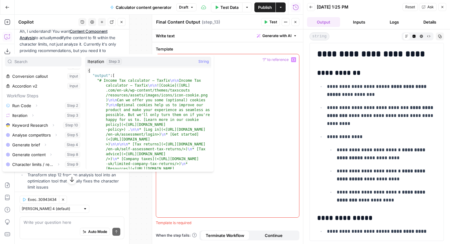
click at [256, 154] on div at bounding box center [227, 135] width 143 height 163
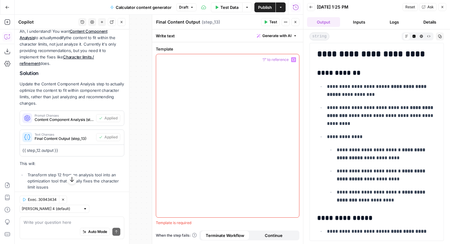
click at [85, 147] on p "{{ step_12.output }}" at bounding box center [71, 150] width 99 height 6
drag, startPoint x: 85, startPoint y: 142, endPoint x: 22, endPoint y: 144, distance: 63.4
click at [22, 145] on div "{{ step_12.output }}" at bounding box center [72, 150] width 104 height 11
copy div "{{ step_12.output }}"
click at [202, 108] on div at bounding box center [227, 135] width 143 height 163
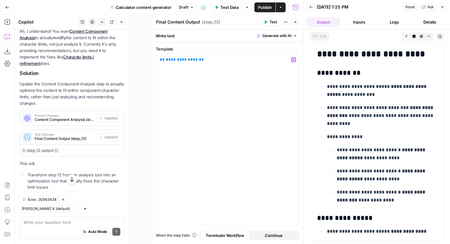
click at [295, 20] on icon "button" at bounding box center [296, 22] width 4 height 4
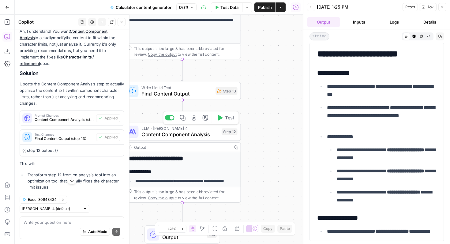
click at [186, 137] on span "Content Component Analysis" at bounding box center [179, 135] width 77 height 8
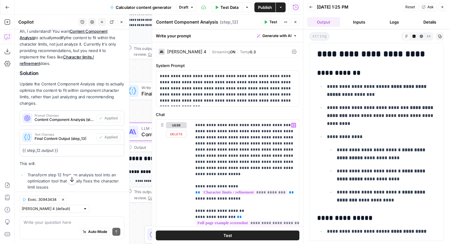
scroll to position [4, 0]
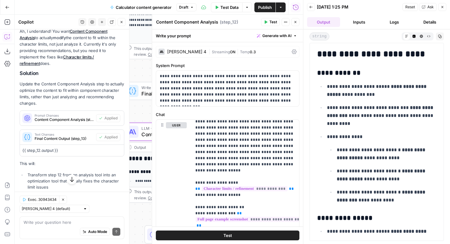
click at [296, 23] on icon "button" at bounding box center [296, 22] width 2 height 2
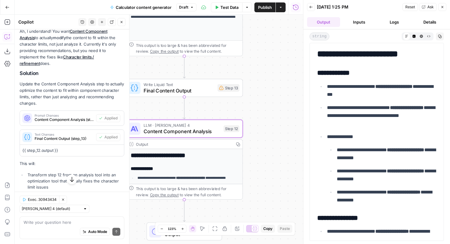
click at [280, 10] on button "Actions" at bounding box center [281, 7] width 10 height 10
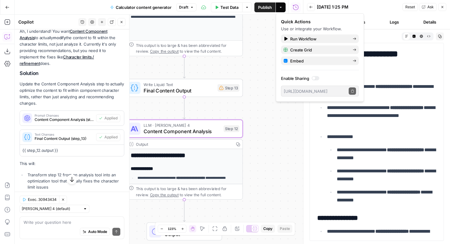
click at [280, 7] on icon "button" at bounding box center [281, 8] width 4 height 4
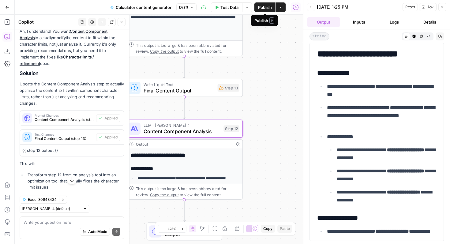
click at [267, 9] on span "Publish" at bounding box center [265, 7] width 14 height 6
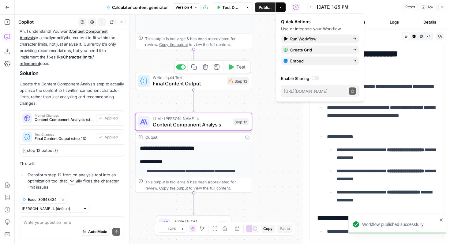
click at [202, 84] on span "Final Content Output" at bounding box center [188, 84] width 71 height 8
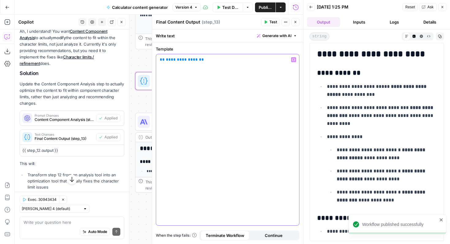
click at [294, 58] on button "Variables Menu" at bounding box center [293, 59] width 5 height 5
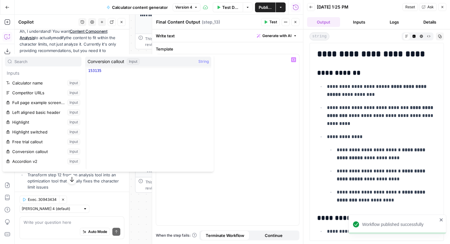
scroll to position [75, 0]
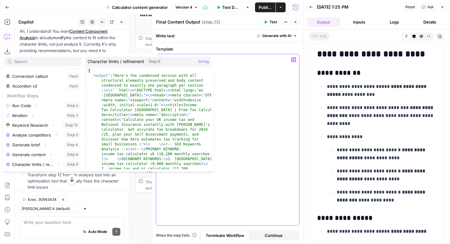
click at [260, 98] on div "**********" at bounding box center [227, 139] width 143 height 171
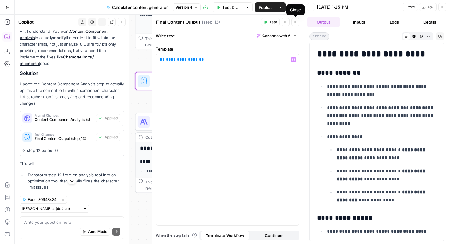
click at [296, 20] on icon "button" at bounding box center [296, 22] width 4 height 4
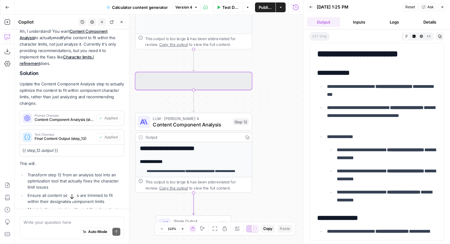
scroll to position [415, 0]
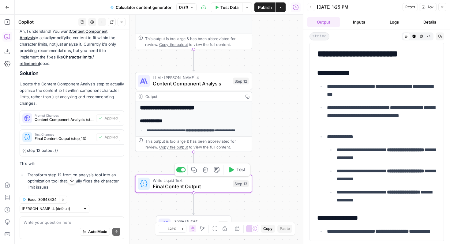
click at [238, 186] on div "Step 13" at bounding box center [241, 183] width 16 height 7
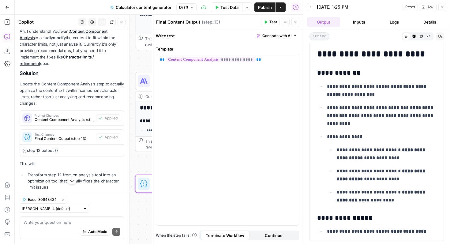
click at [299, 23] on button "Close" at bounding box center [295, 22] width 8 height 8
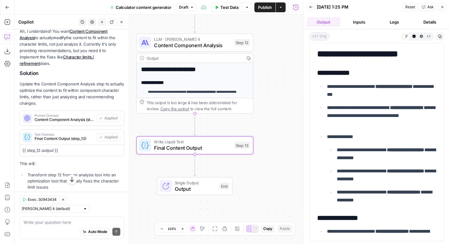
click at [187, 187] on span "Output" at bounding box center [196, 189] width 42 height 8
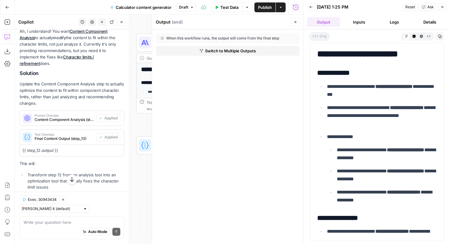
click at [246, 53] on span "Switch to Multiple Outputs" at bounding box center [230, 51] width 51 height 6
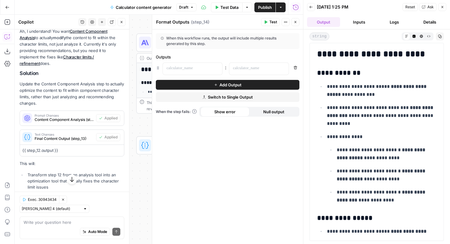
click at [218, 96] on span "Switch to Single Output" at bounding box center [230, 97] width 45 height 6
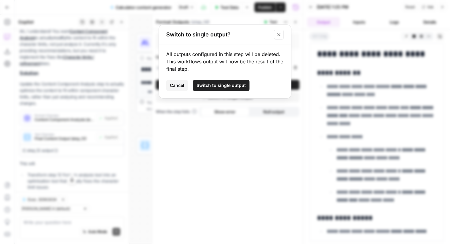
click at [218, 88] on span "Switch to single output" at bounding box center [221, 85] width 49 height 6
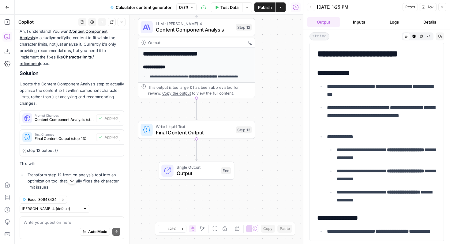
click at [272, 9] on button "Publish" at bounding box center [264, 7] width 21 height 10
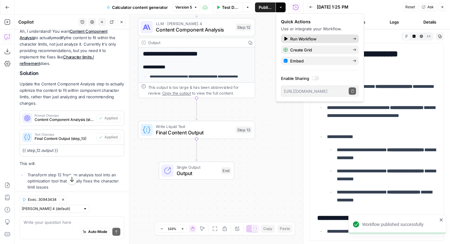
click at [299, 37] on span "Run Workflow" at bounding box center [319, 39] width 58 height 6
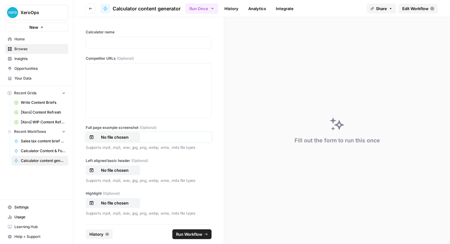
click at [127, 138] on p "No file chosen" at bounding box center [114, 137] width 39 height 6
click at [119, 173] on p "No file chosen" at bounding box center [114, 170] width 39 height 6
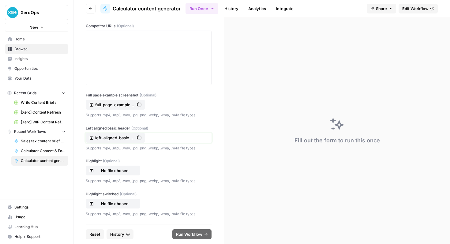
scroll to position [33, 0]
click at [131, 167] on p "No file chosen" at bounding box center [114, 170] width 39 height 6
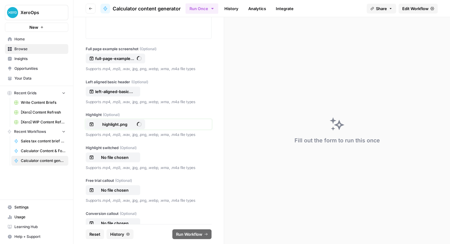
scroll to position [94, 0]
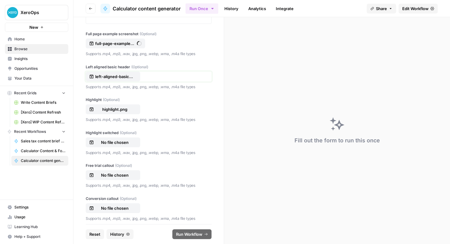
click at [130, 75] on p "left-aligned-basic-header.png" at bounding box center [114, 76] width 39 height 6
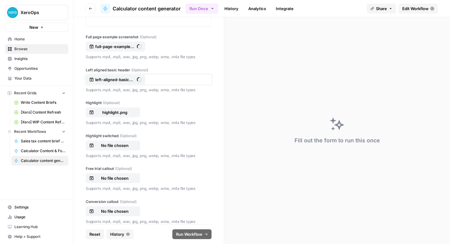
scroll to position [90, 0]
click at [125, 145] on p "No file chosen" at bounding box center [114, 146] width 39 height 6
click at [106, 145] on p "No file chosen" at bounding box center [114, 146] width 39 height 6
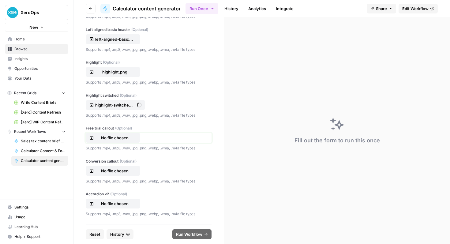
click at [123, 137] on p "No file chosen" at bounding box center [114, 138] width 39 height 6
click at [127, 174] on button "No file chosen" at bounding box center [113, 171] width 54 height 10
click at [123, 201] on p "No file chosen" at bounding box center [114, 204] width 39 height 6
click at [184, 235] on span "Run Workflow" at bounding box center [189, 234] width 26 height 6
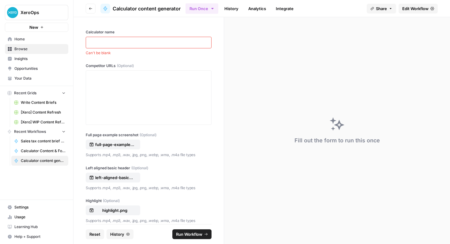
click at [125, 39] on div at bounding box center [149, 43] width 126 height 12
click at [122, 43] on p at bounding box center [149, 42] width 118 height 6
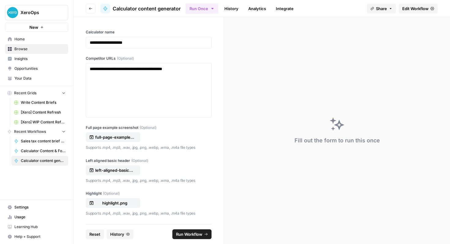
click at [195, 233] on span "Run Workflow" at bounding box center [189, 234] width 26 height 6
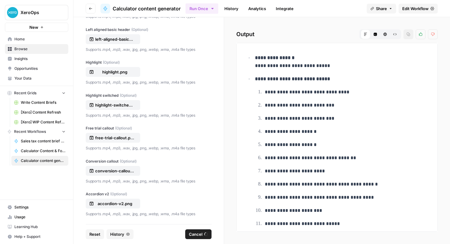
scroll to position [1, 0]
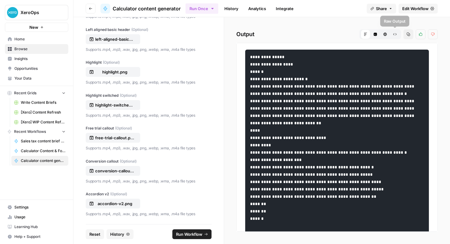
click at [386, 35] on icon "button" at bounding box center [385, 34] width 4 height 4
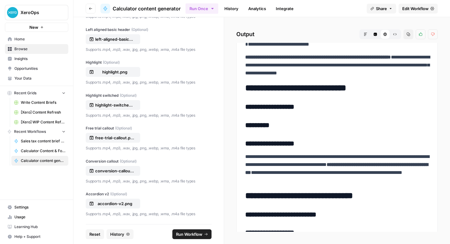
scroll to position [149, 0]
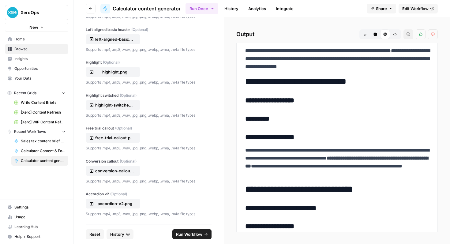
click at [268, 116] on h3 "*********" at bounding box center [337, 119] width 184 height 9
drag, startPoint x: 247, startPoint y: 99, endPoint x: 312, endPoint y: 104, distance: 65.1
click at [312, 104] on h3 "**********" at bounding box center [337, 100] width 184 height 9
drag, startPoint x: 306, startPoint y: 106, endPoint x: 258, endPoint y: 97, distance: 48.0
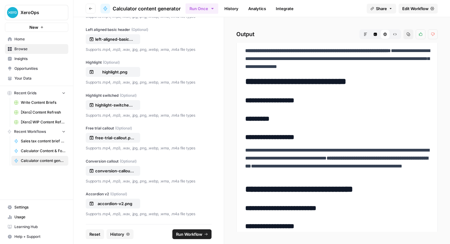
click at [393, 34] on span "Raw Output" at bounding box center [393, 34] width 0 height 0
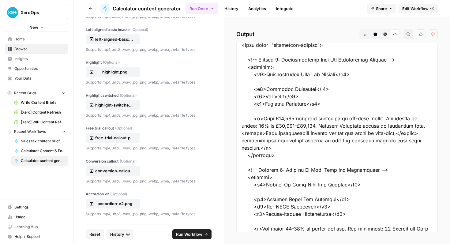
scroll to position [428, 0]
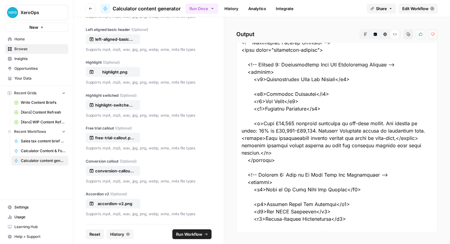
click at [385, 30] on button "HTML Viewer" at bounding box center [385, 34] width 10 height 10
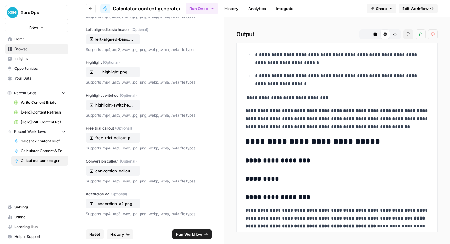
scroll to position [0, 0]
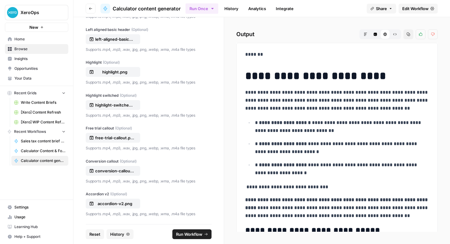
click at [323, 81] on h1 "**********" at bounding box center [337, 75] width 184 height 13
click at [405, 36] on button "Copy" at bounding box center [408, 34] width 10 height 10
click at [346, 133] on p "**********" at bounding box center [342, 127] width 174 height 16
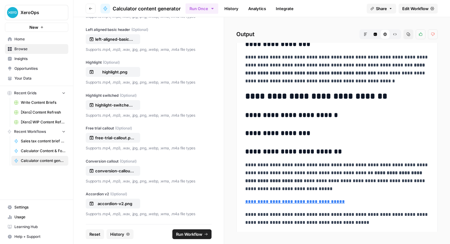
scroll to position [291, 0]
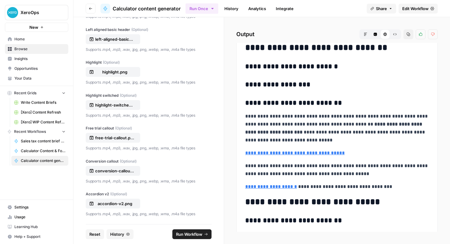
drag, startPoint x: 245, startPoint y: 64, endPoint x: 347, endPoint y: 107, distance: 111.1
click at [347, 107] on h3 "**********" at bounding box center [337, 103] width 184 height 9
drag, startPoint x: 347, startPoint y: 107, endPoint x: 255, endPoint y: 68, distance: 99.4
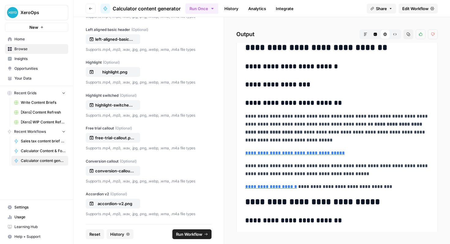
scroll to position [271, 0]
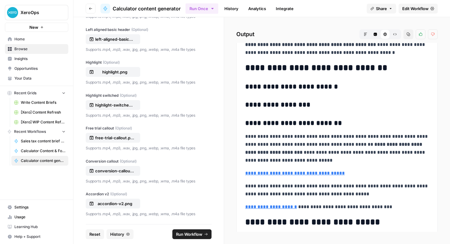
drag, startPoint x: 247, startPoint y: 68, endPoint x: 379, endPoint y: 137, distance: 149.2
click at [410, 37] on button "Copy" at bounding box center [408, 34] width 10 height 10
click at [371, 71] on h2 "**********" at bounding box center [337, 68] width 184 height 10
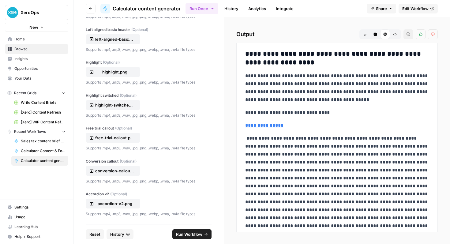
scroll to position [1020, 0]
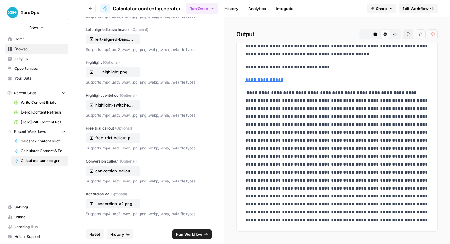
drag, startPoint x: 244, startPoint y: 75, endPoint x: 417, endPoint y: 226, distance: 229.6
copy div "**********"
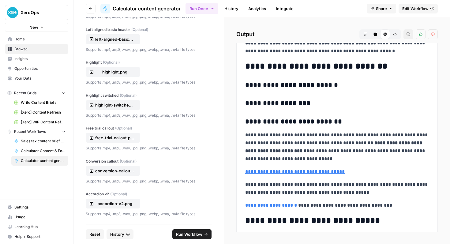
scroll to position [0, 0]
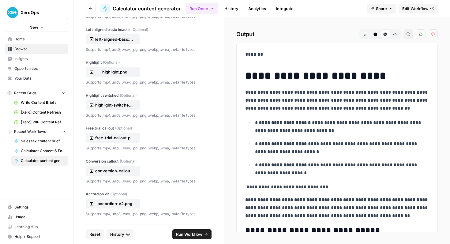
click at [233, 8] on link "History" at bounding box center [231, 9] width 21 height 10
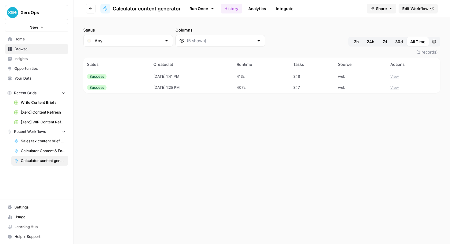
click at [218, 80] on td "10/09/25 at 1:41 PM" at bounding box center [191, 76] width 83 height 11
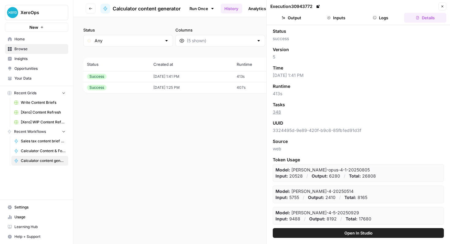
click at [373, 13] on button "Logs" at bounding box center [381, 18] width 42 height 10
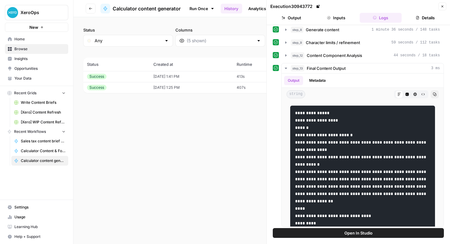
click at [330, 232] on button "Open In Studio" at bounding box center [358, 233] width 171 height 10
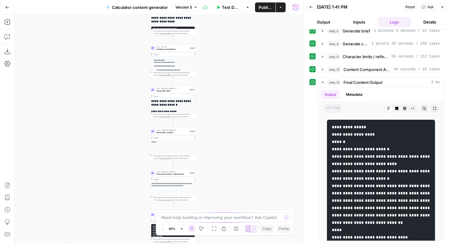
scroll to position [20, 0]
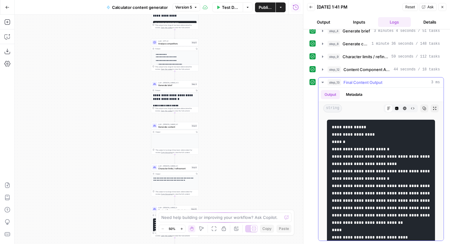
click at [398, 106] on button "Code Editor" at bounding box center [397, 108] width 8 height 8
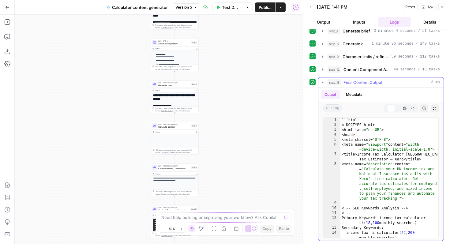
click at [404, 108] on icon "button" at bounding box center [404, 108] width 3 height 3
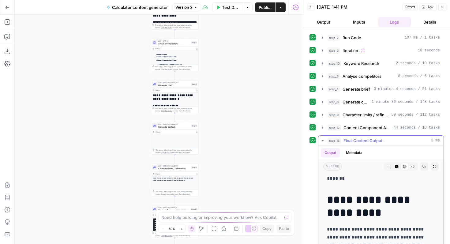
scroll to position [0, 0]
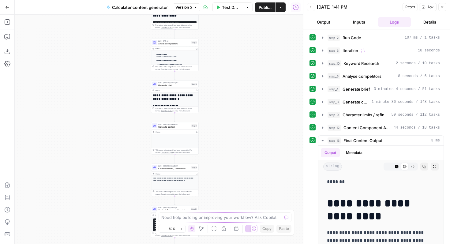
click at [227, 212] on div "Need help building or improving your workflow? Ask Copilot." at bounding box center [225, 217] width 133 height 10
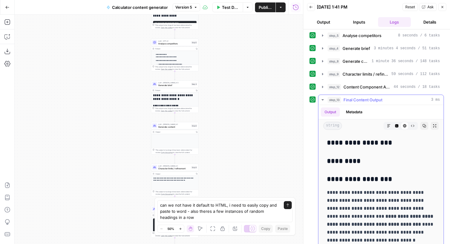
scroll to position [41, 0]
drag, startPoint x: 328, startPoint y: 184, endPoint x: 409, endPoint y: 242, distance: 99.6
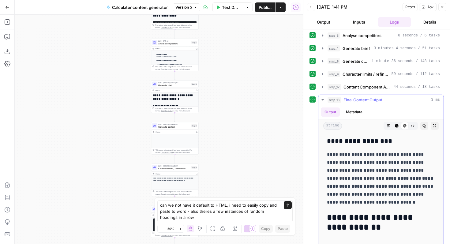
scroll to position [319, 0]
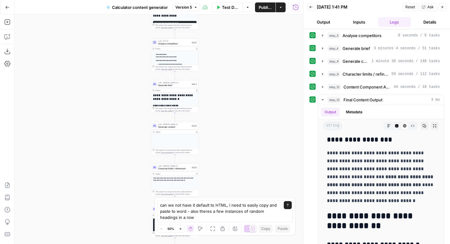
copy div "**********"
click at [208, 218] on textarea "can we not have it default to HTML, i need to easily copy and paste to word - a…" at bounding box center [219, 211] width 118 height 18
paste textarea "Personal Allowance Tax Bands National Insurance Your £12,570 personal allowance…"
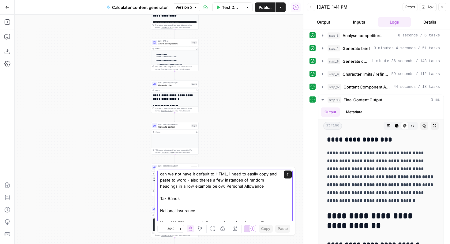
scroll to position [0, 0]
click at [225, 187] on textarea "can we not have it default to HTML, i need to easily copy and paste to word - a…" at bounding box center [219, 211] width 118 height 80
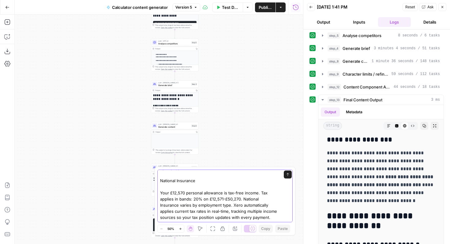
click at [253, 216] on textarea "can we not have it default to HTML, i need to easily copy and paste to word - a…" at bounding box center [219, 181] width 118 height 80
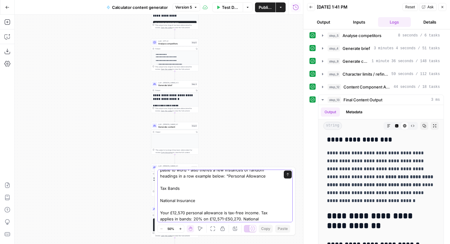
scroll to position [10, 0]
click at [227, 178] on textarea "can we not have it default to HTML, i need to easily copy and paste to word - a…" at bounding box center [219, 201] width 118 height 80
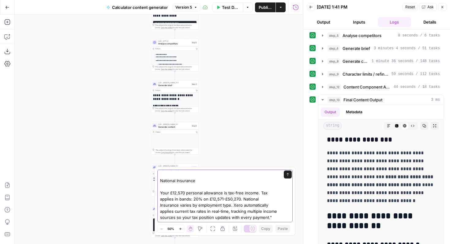
scroll to position [0, 0]
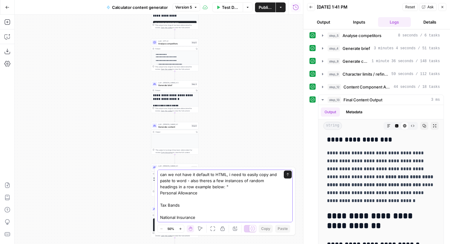
click at [185, 181] on textarea "can we not have it default to HTML, i need to easily copy and paste to word - a…" at bounding box center [219, 214] width 118 height 86
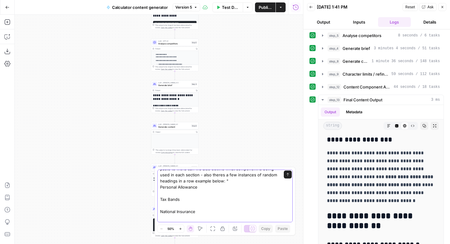
scroll to position [43, 0]
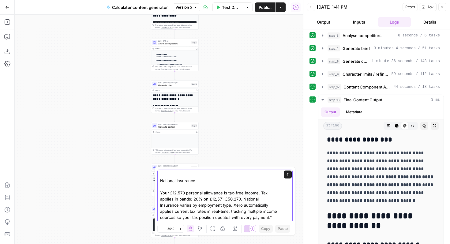
click at [253, 220] on textarea "can we not have it default to HTML, i need to easily copy and paste to word can…" at bounding box center [219, 175] width 118 height 92
type textarea "can we not have it default to HTML, i need to easily copy and paste to word can…"
click at [287, 179] on div "can we not have it default to HTML, i need to easily copy and paste to word can…" at bounding box center [224, 196] width 135 height 53
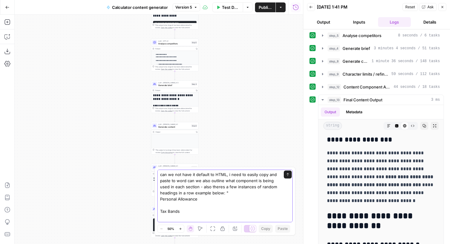
click at [287, 175] on icon "submit" at bounding box center [288, 175] width 4 height 4
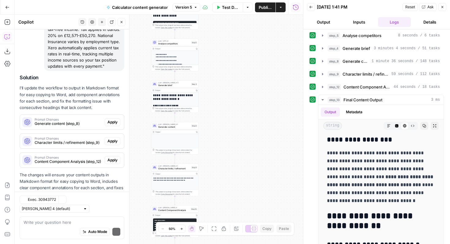
scroll to position [151, 0]
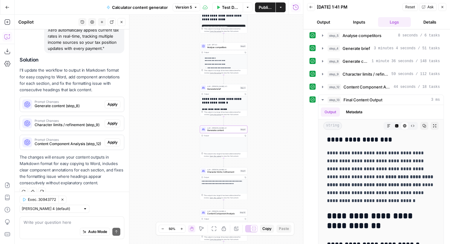
click at [112, 101] on button "Apply" at bounding box center [113, 104] width 16 height 8
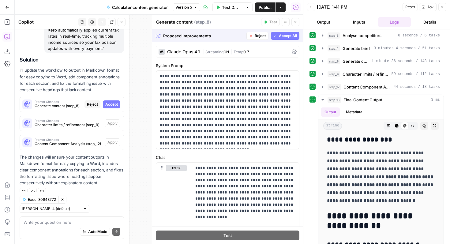
click at [281, 34] on span "Accept All" at bounding box center [288, 36] width 18 height 6
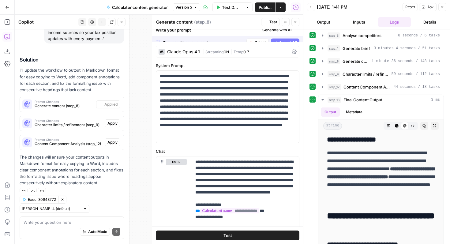
scroll to position [0, 0]
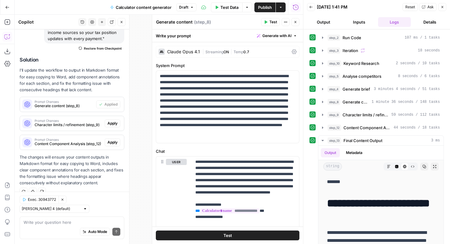
click at [116, 124] on span "Apply" at bounding box center [112, 124] width 10 height 6
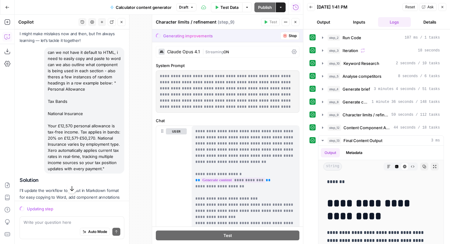
scroll to position [21, 0]
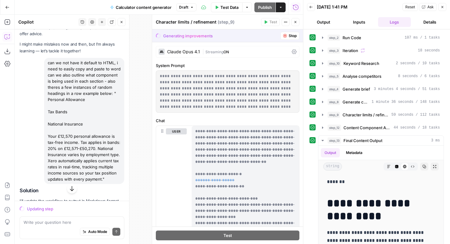
drag, startPoint x: 48, startPoint y: 62, endPoint x: 102, endPoint y: 185, distance: 134.1
click at [102, 185] on div "Hi! How can I help with your workflow? I can explain steps, debug, write prompt…" at bounding box center [72, 170] width 114 height 323
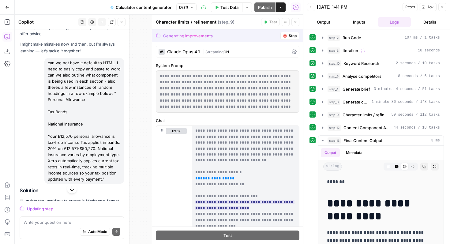
scroll to position [8, 0]
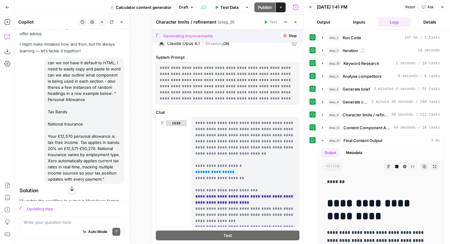
copy div "can we not have it default to HTML, i need to easily copy and paste to word can…"
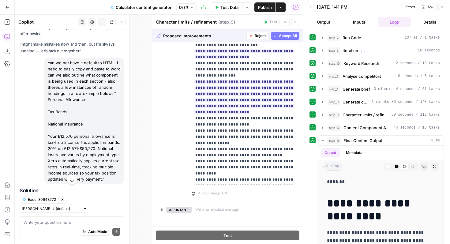
scroll to position [145, 0]
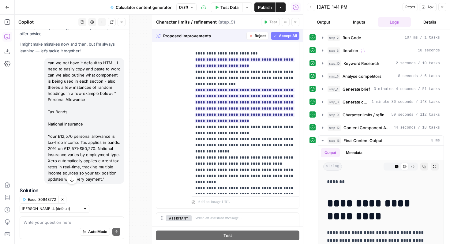
click at [291, 32] on button "Accept All" at bounding box center [285, 36] width 28 height 8
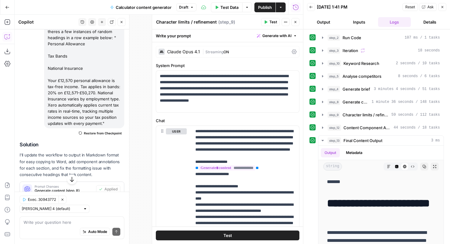
scroll to position [161, 0]
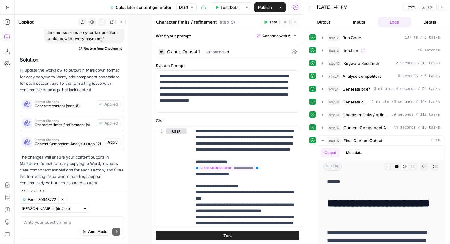
click at [110, 141] on span "Apply" at bounding box center [112, 143] width 10 height 6
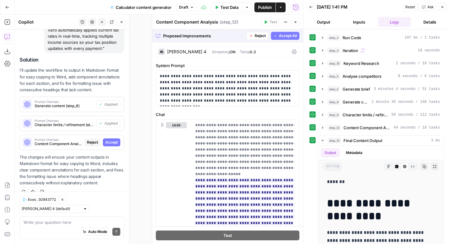
scroll to position [175, 0]
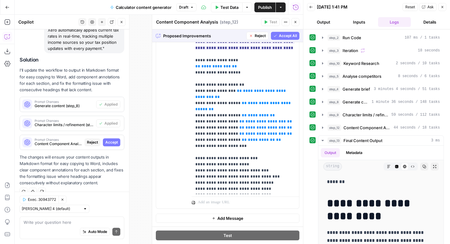
click at [288, 35] on span "Accept All" at bounding box center [288, 36] width 18 height 6
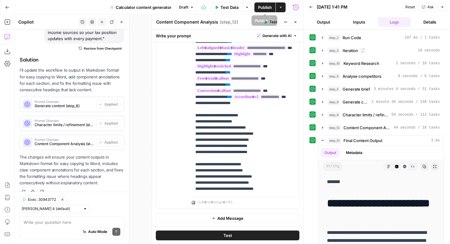
click at [270, 6] on span "Publish" at bounding box center [265, 7] width 14 height 6
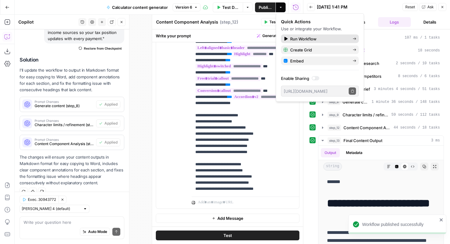
click at [302, 36] on span "Run Workflow" at bounding box center [319, 39] width 58 height 6
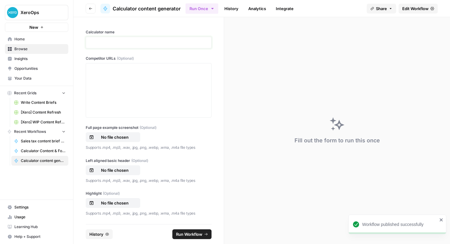
click at [146, 43] on p at bounding box center [149, 42] width 118 height 6
click at [135, 99] on div at bounding box center [149, 90] width 118 height 49
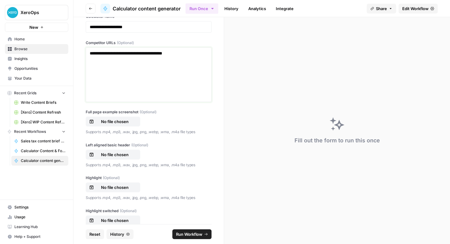
scroll to position [20, 0]
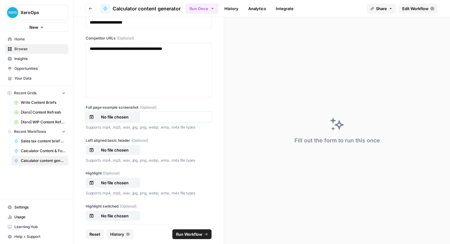
click at [124, 114] on p "No file chosen" at bounding box center [114, 117] width 39 height 6
click at [123, 150] on p "No file chosen" at bounding box center [114, 150] width 39 height 6
click at [123, 182] on p "No file chosen" at bounding box center [114, 183] width 39 height 6
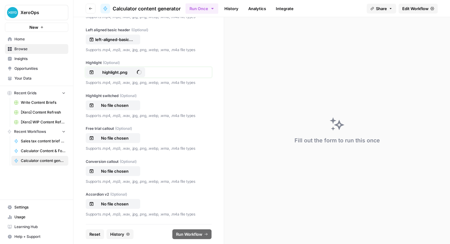
scroll to position [130, 0]
click at [128, 137] on p "No file chosen" at bounding box center [114, 138] width 39 height 6
click at [122, 175] on div "Conversion callout (Optional) No file chosen Supports .mp4, .mp3, .wav, .jpg, .…" at bounding box center [149, 172] width 126 height 26
click at [122, 171] on p "No file chosen" at bounding box center [114, 171] width 39 height 6
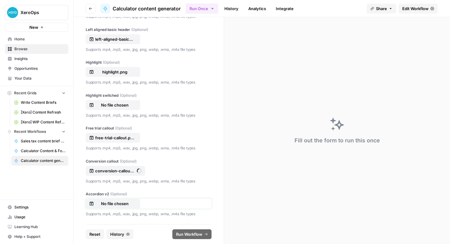
click at [110, 201] on p "No file chosen" at bounding box center [114, 204] width 39 height 6
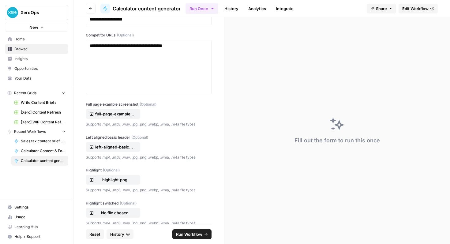
scroll to position [0, 0]
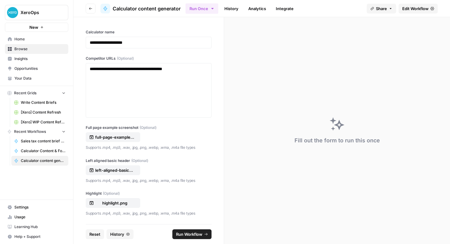
click at [189, 232] on span "Run Workflow" at bounding box center [189, 234] width 26 height 6
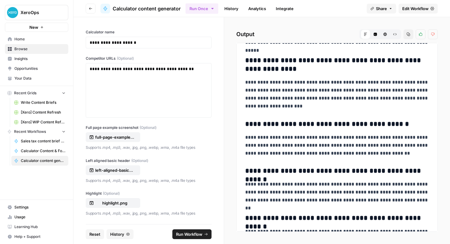
scroll to position [1397, 0]
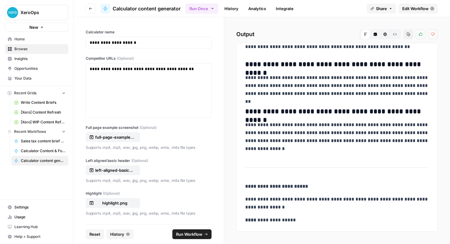
drag, startPoint x: 244, startPoint y: 56, endPoint x: 355, endPoint y: 225, distance: 202.5
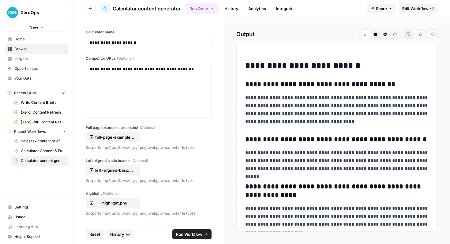
scroll to position [1042, 0]
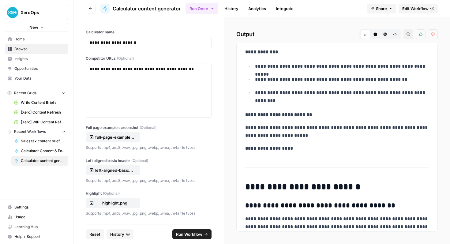
copy div "**********"
